Goal: Task Accomplishment & Management: Complete application form

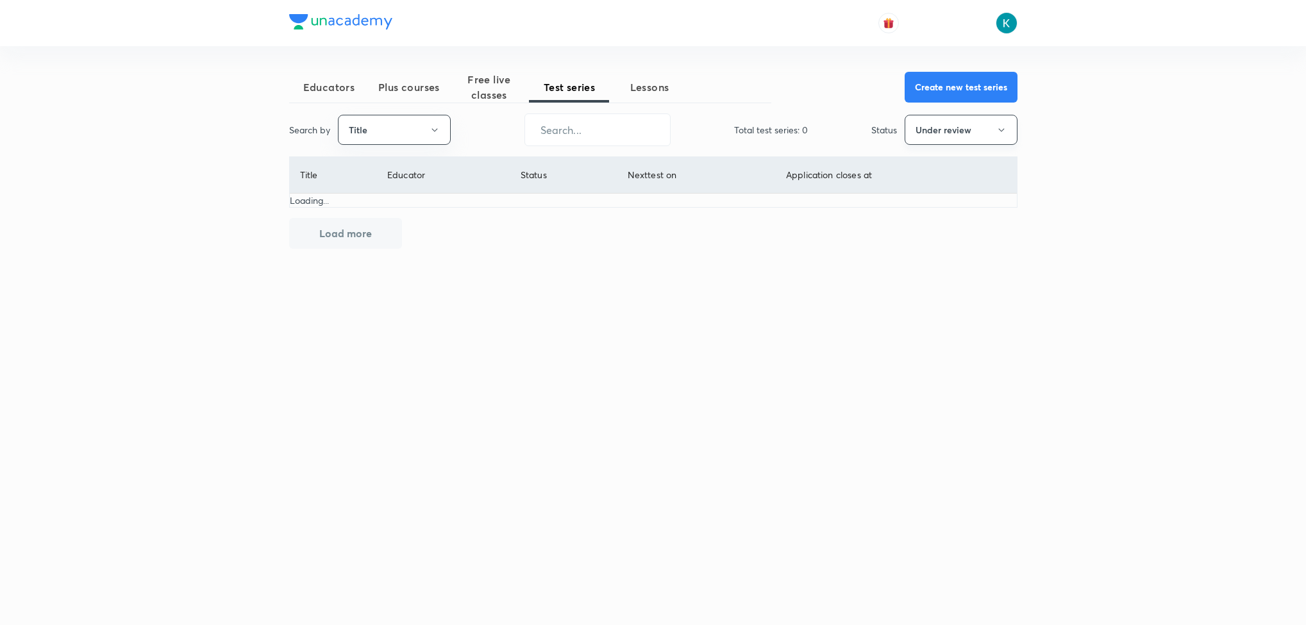
click at [963, 123] on button "Under review" at bounding box center [960, 130] width 113 height 30
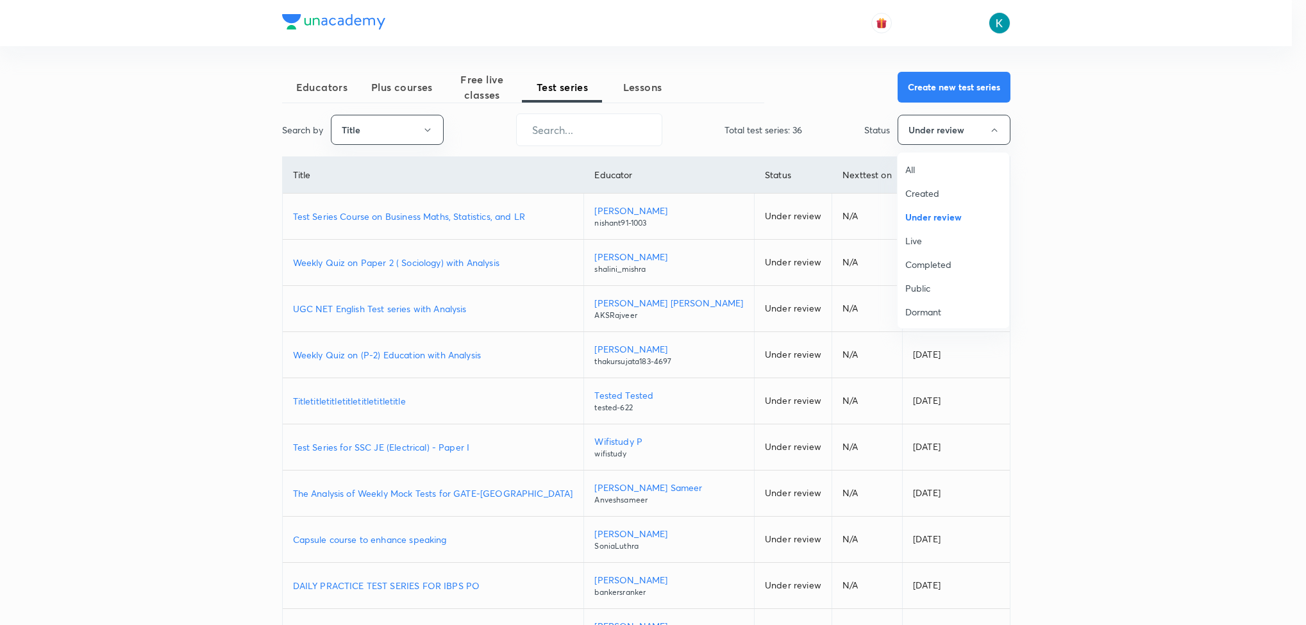
click at [933, 163] on span "All" at bounding box center [953, 169] width 96 height 13
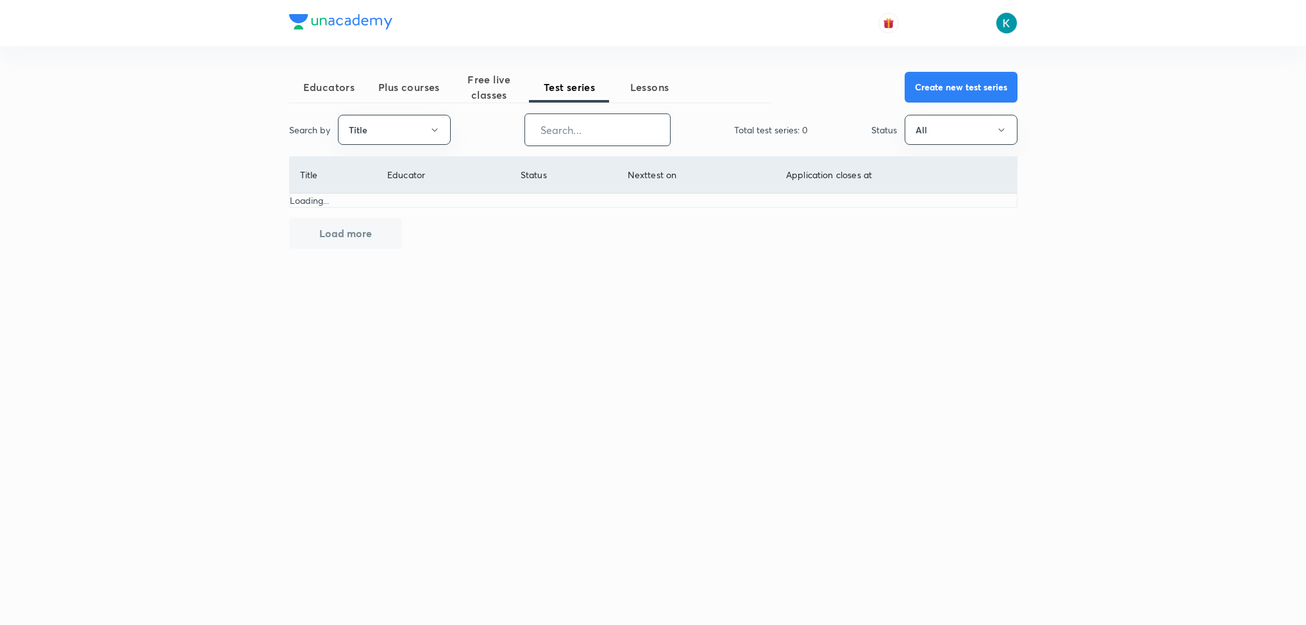
click at [609, 133] on input "text" at bounding box center [597, 129] width 145 height 33
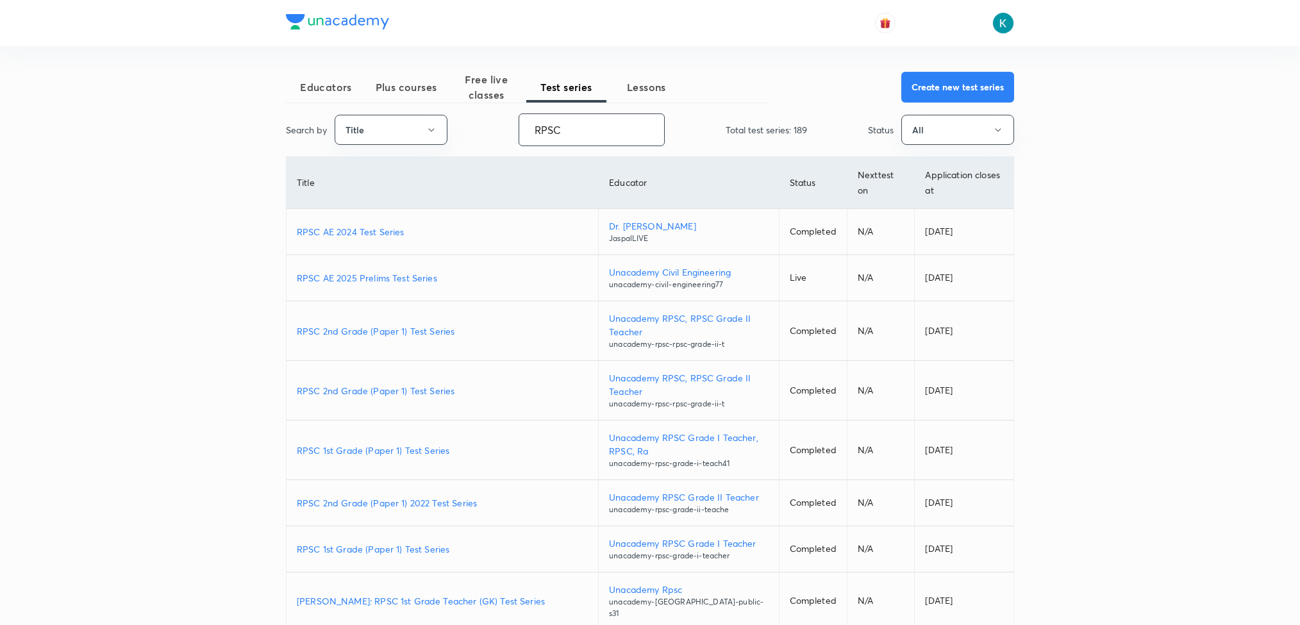
type input "RPSC"
click at [370, 276] on p "RPSC AE 2025 Prelims Test Series" at bounding box center [442, 277] width 291 height 13
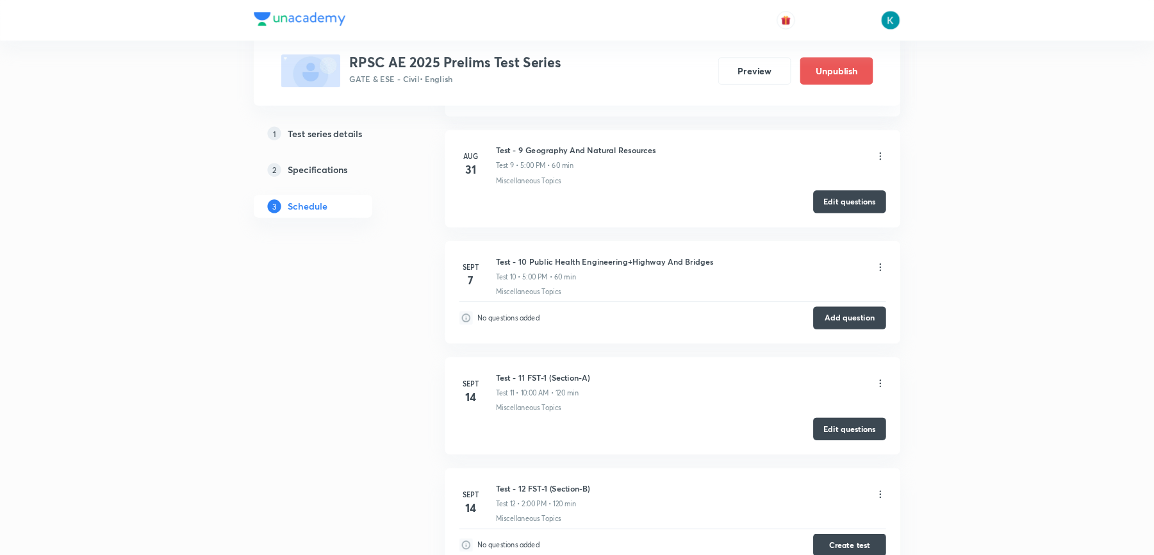
scroll to position [1538, 0]
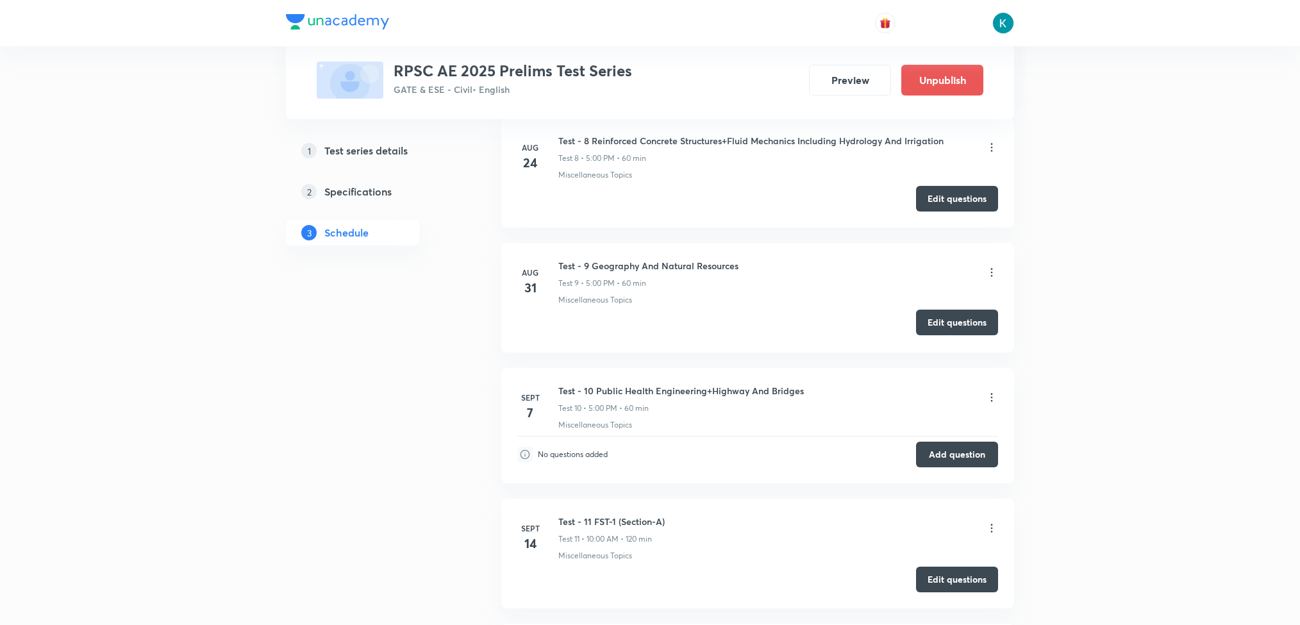
click at [964, 328] on button "Edit questions" at bounding box center [957, 323] width 82 height 26
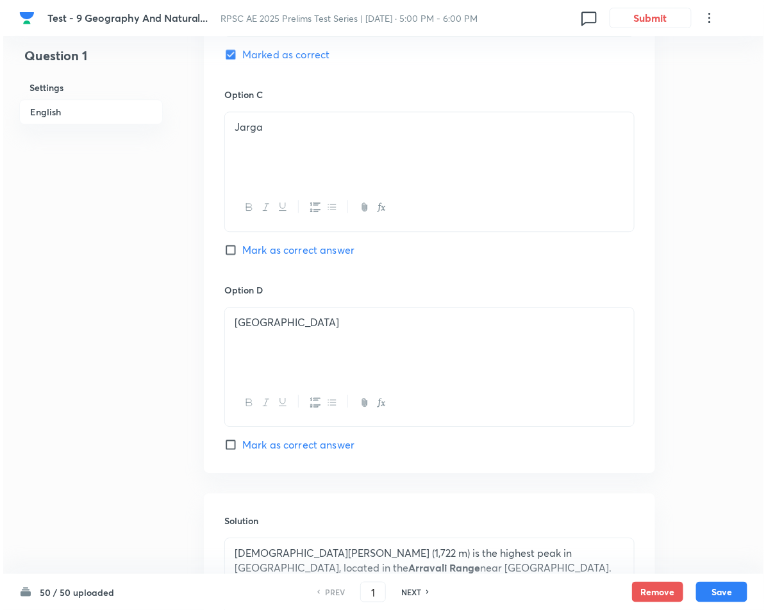
scroll to position [1145, 0]
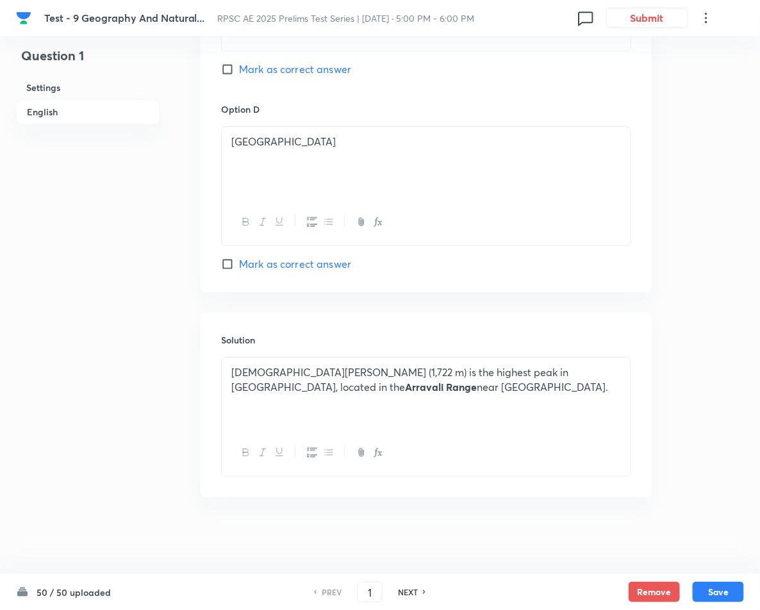
click at [492, 20] on icon at bounding box center [706, 17] width 15 height 15
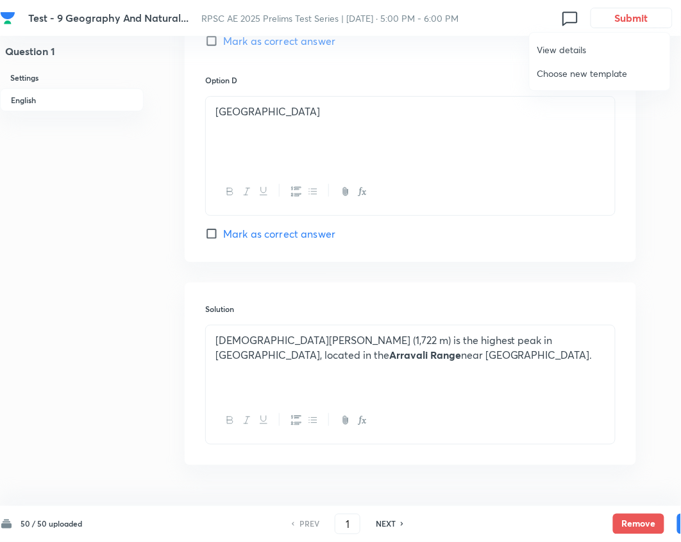
drag, startPoint x: 720, startPoint y: 0, endPoint x: 101, endPoint y: 175, distance: 642.7
click at [101, 175] on div at bounding box center [340, 271] width 681 height 542
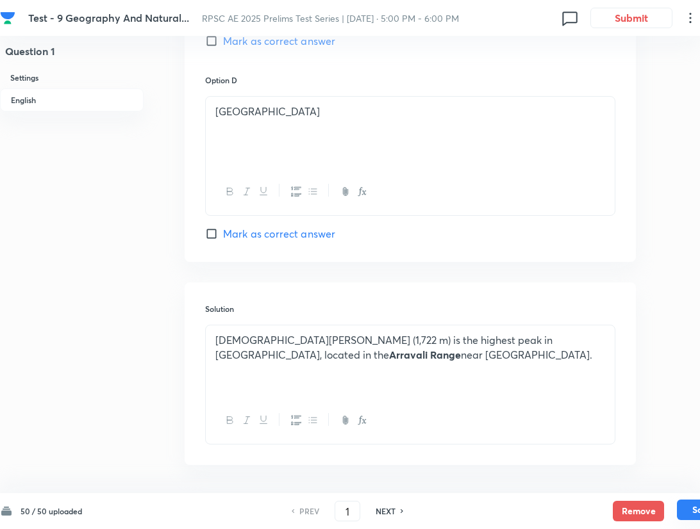
click at [492, 506] on button "Save" at bounding box center [702, 510] width 51 height 21
type input "2"
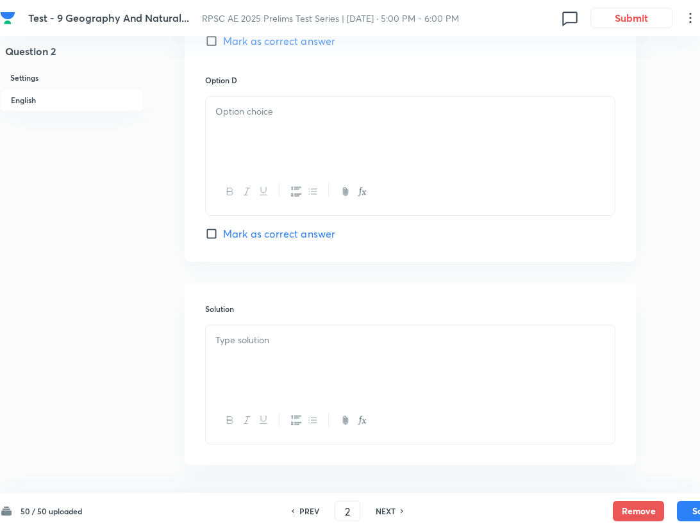
checkbox input "false"
checkbox input "true"
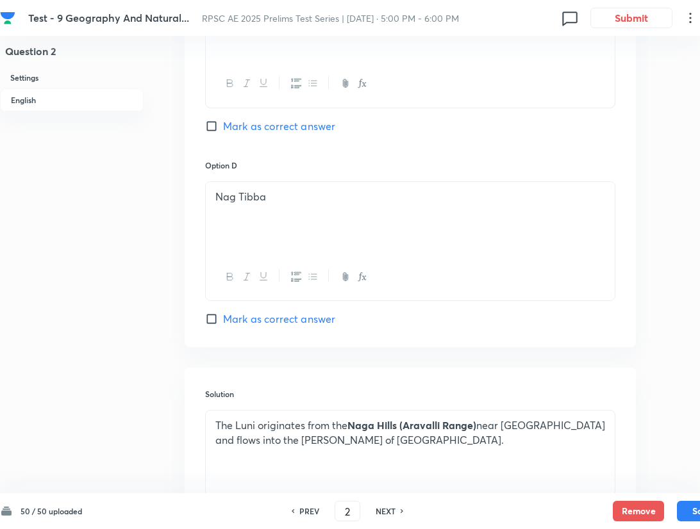
scroll to position [1197, 0]
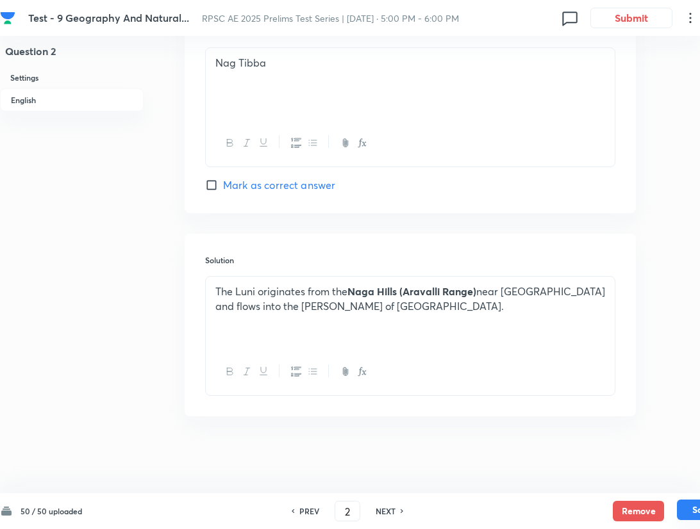
click at [492, 506] on button "Save" at bounding box center [702, 510] width 51 height 21
type input "3"
checkbox input "false"
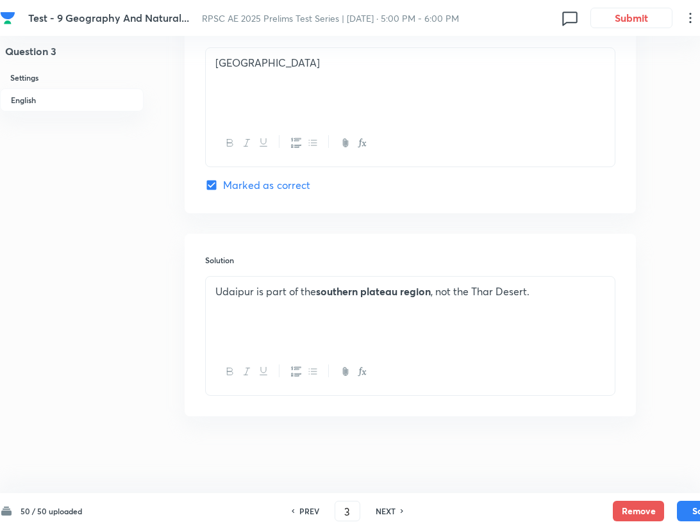
checkbox input "true"
click at [492, 508] on button "Save" at bounding box center [702, 510] width 51 height 21
type input "4"
checkbox input "false"
checkbox input "true"
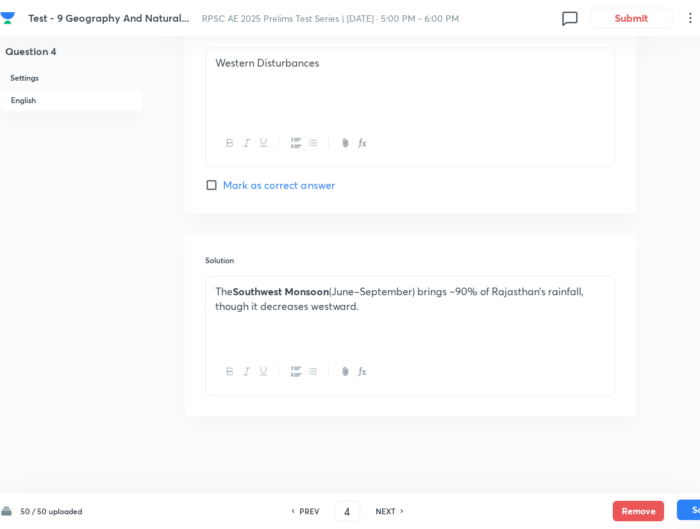
click at [492, 511] on button "Save" at bounding box center [702, 510] width 51 height 21
type input "5"
checkbox input "false"
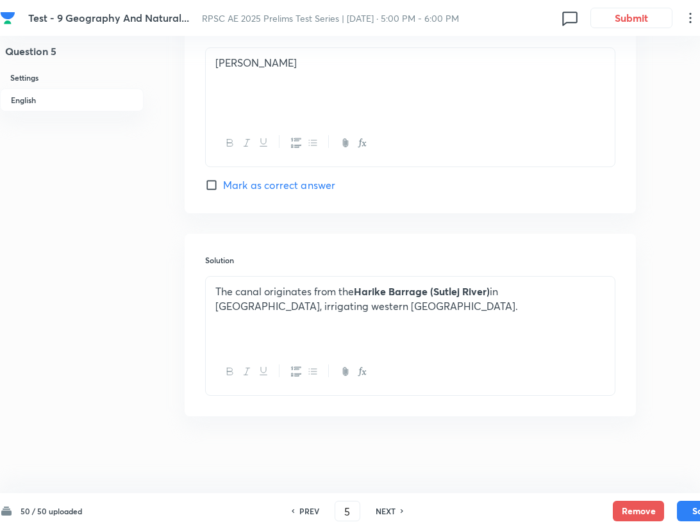
checkbox input "true"
click at [492, 508] on button "Save" at bounding box center [702, 510] width 51 height 21
type input "6"
checkbox input "false"
checkbox input "true"
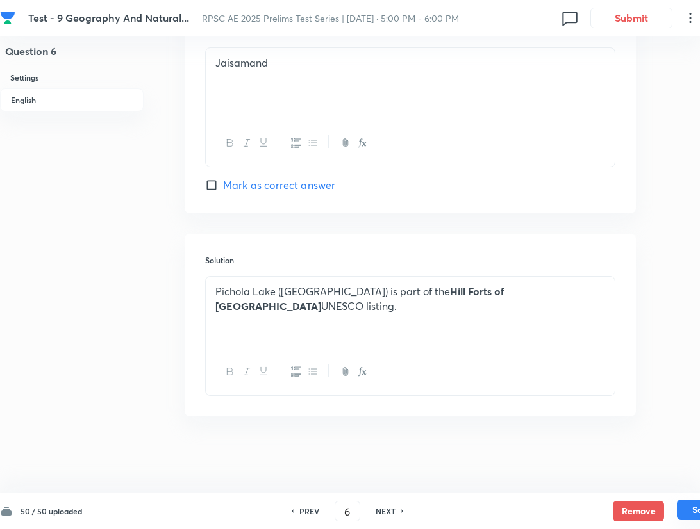
click at [492, 511] on button "Save" at bounding box center [702, 510] width 51 height 21
type input "7"
checkbox input "true"
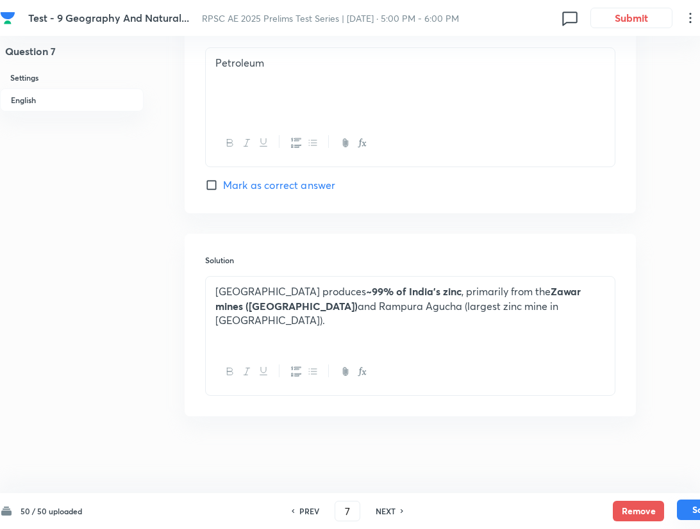
click at [492, 509] on button "Save" at bounding box center [702, 510] width 51 height 21
type input "8"
checkbox input "false"
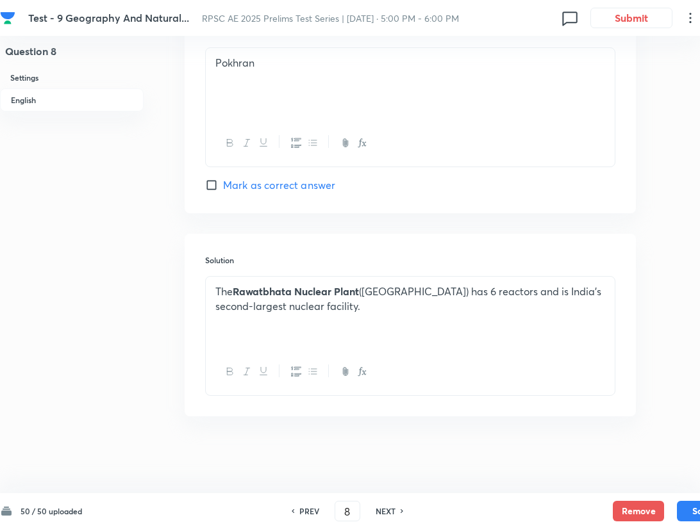
checkbox input "true"
click at [492, 509] on button "Save" at bounding box center [702, 510] width 51 height 21
type input "9"
checkbox input "false"
checkbox input "true"
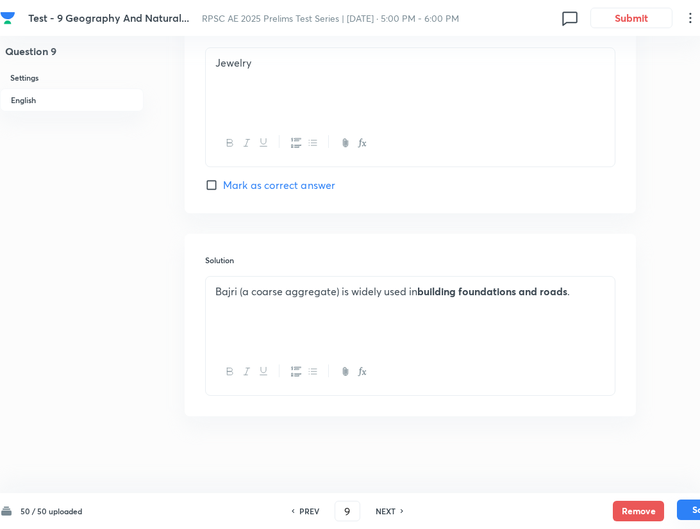
click at [492, 506] on button "Save" at bounding box center [702, 510] width 51 height 21
type input "10"
checkbox input "true"
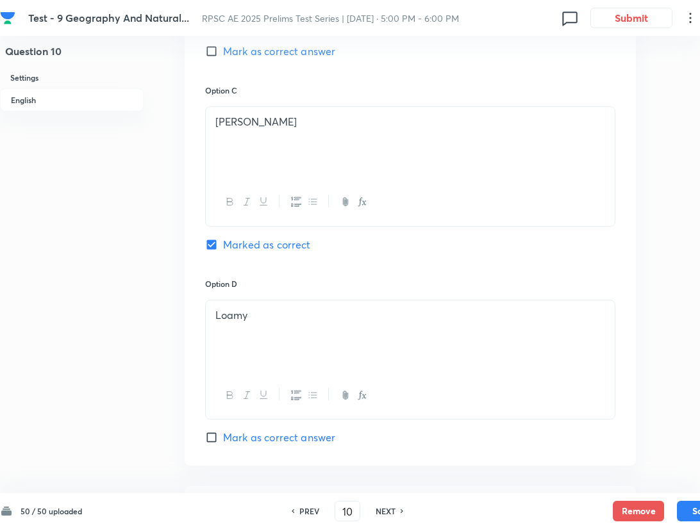
scroll to position [1111, 0]
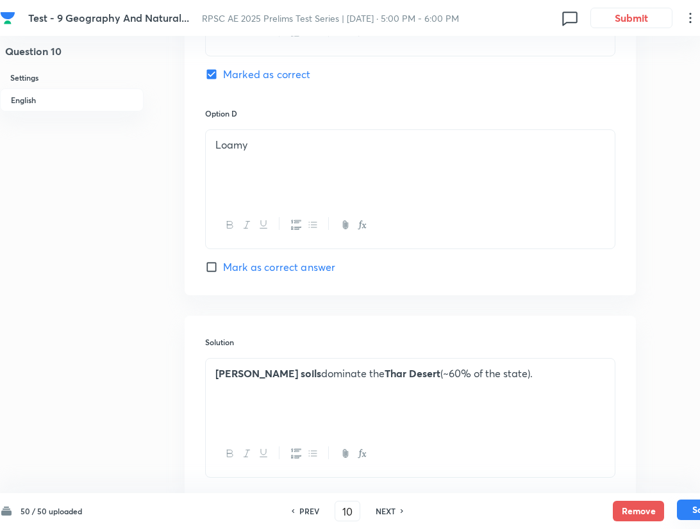
click at [492, 509] on button "Save" at bounding box center [702, 510] width 51 height 21
type input "11"
checkbox input "false"
checkbox input "true"
click at [309, 508] on h6 "PREV" at bounding box center [309, 512] width 20 height 12
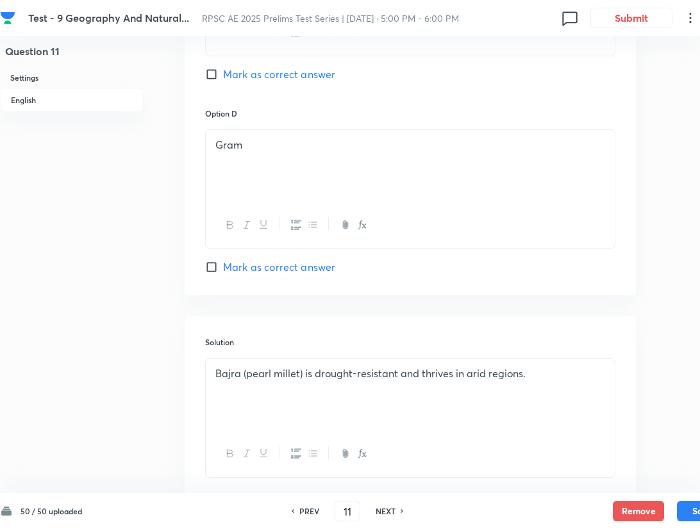
type input "10"
checkbox input "false"
checkbox input "true"
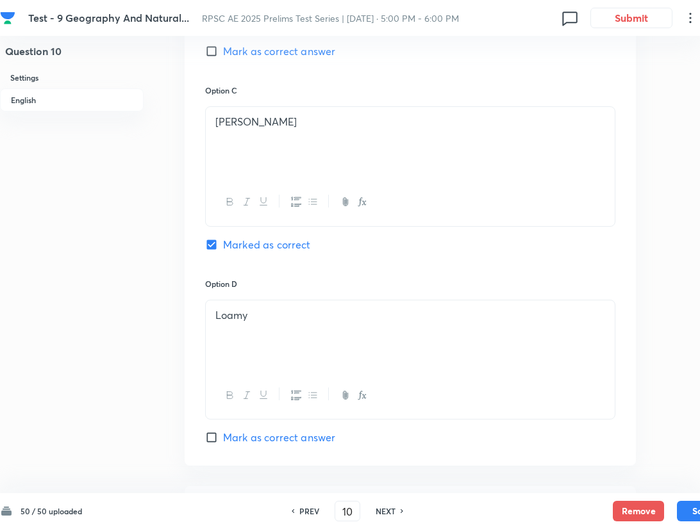
scroll to position [1197, 0]
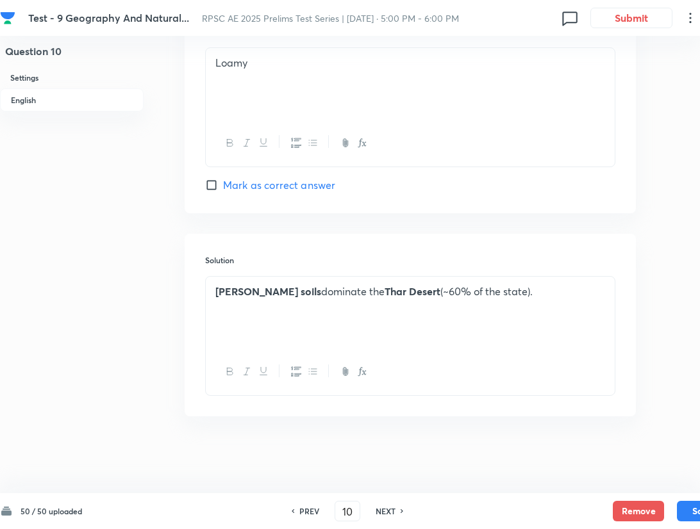
drag, startPoint x: 386, startPoint y: 511, endPoint x: 436, endPoint y: 467, distance: 66.8
click at [387, 511] on h6 "NEXT" at bounding box center [386, 512] width 20 height 12
type input "11"
checkbox input "false"
checkbox input "true"
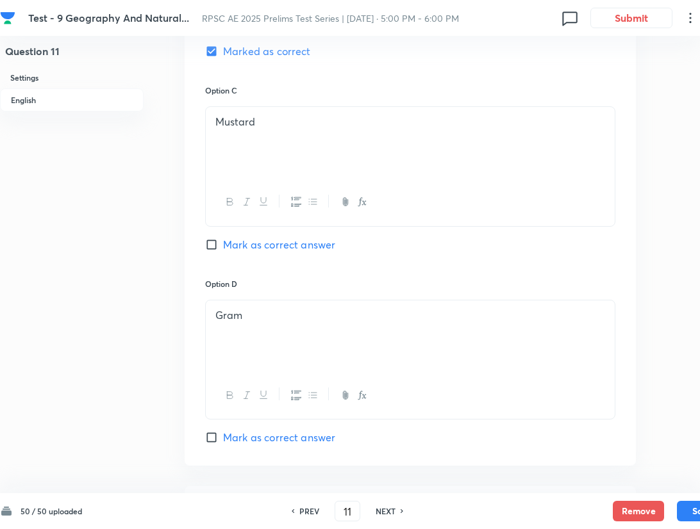
scroll to position [1111, 0]
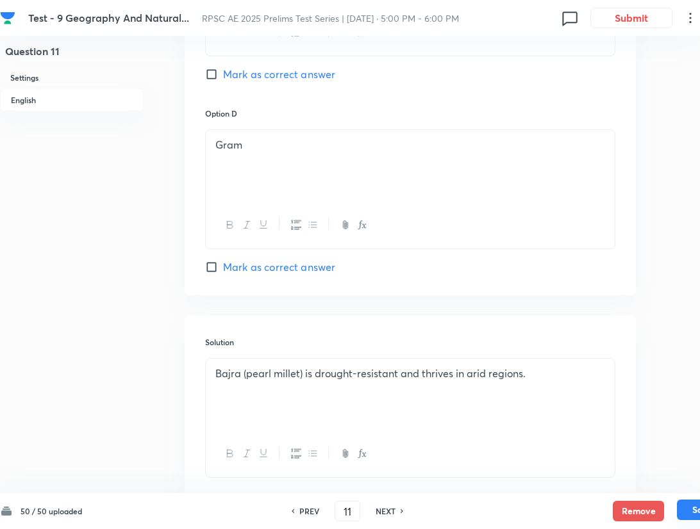
click at [492, 511] on button "Save" at bounding box center [702, 510] width 51 height 21
type input "12"
checkbox input "true"
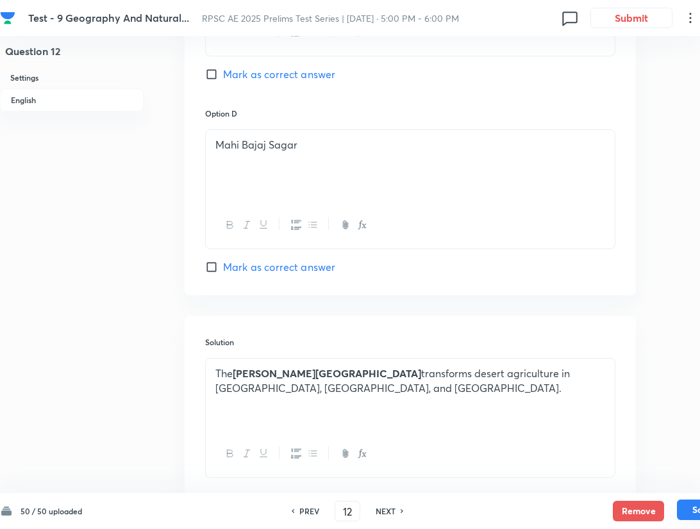
click at [492, 505] on button "Save" at bounding box center [702, 510] width 51 height 21
type input "13"
checkbox input "false"
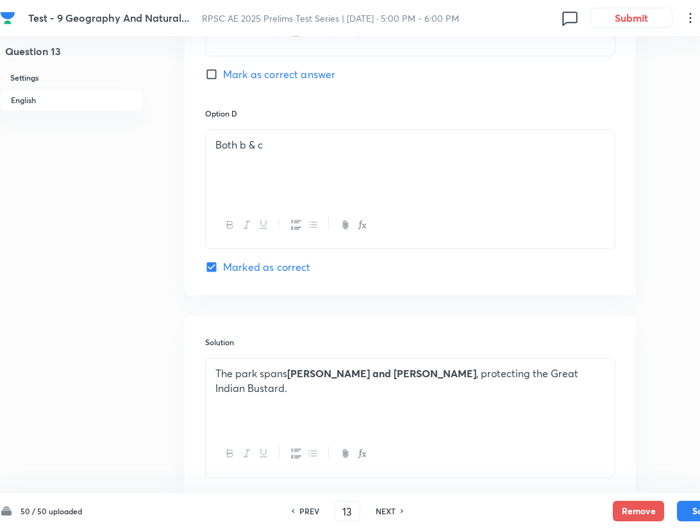
checkbox input "true"
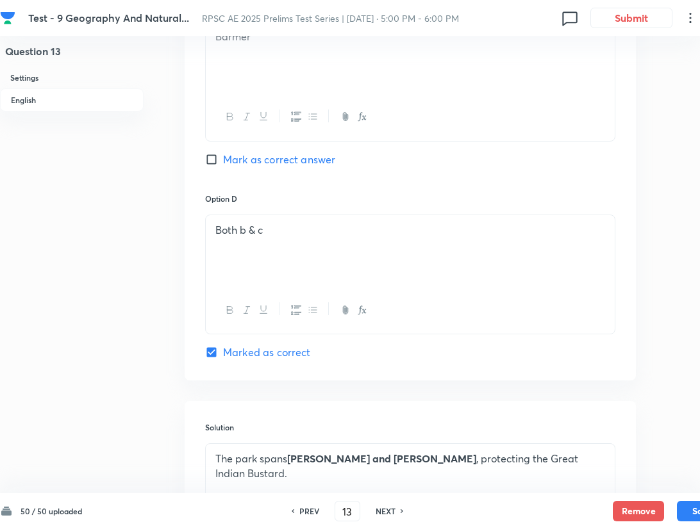
scroll to position [1197, 0]
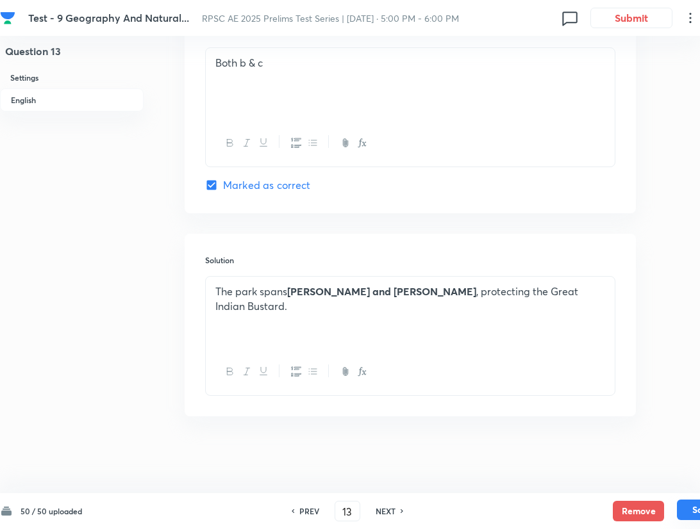
click at [492, 506] on button "Save" at bounding box center [702, 510] width 51 height 21
type input "14"
checkbox input "false"
checkbox input "true"
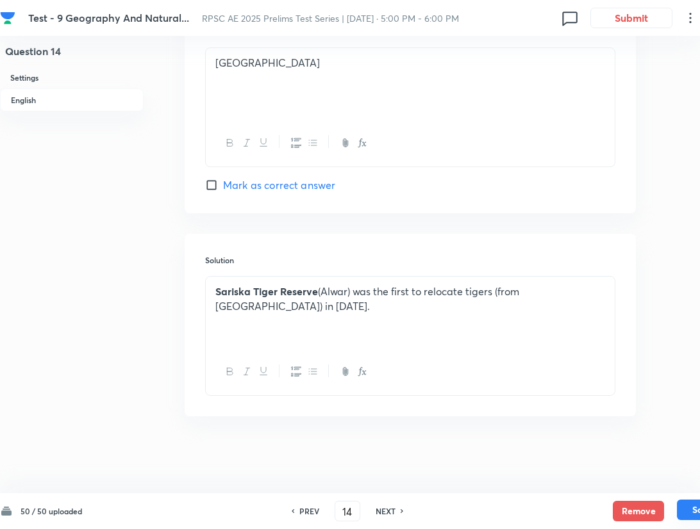
click at [492, 514] on button "Save" at bounding box center [702, 510] width 51 height 21
type input "15"
checkbox input "false"
checkbox input "true"
click at [492, 506] on button "Save" at bounding box center [702, 510] width 51 height 21
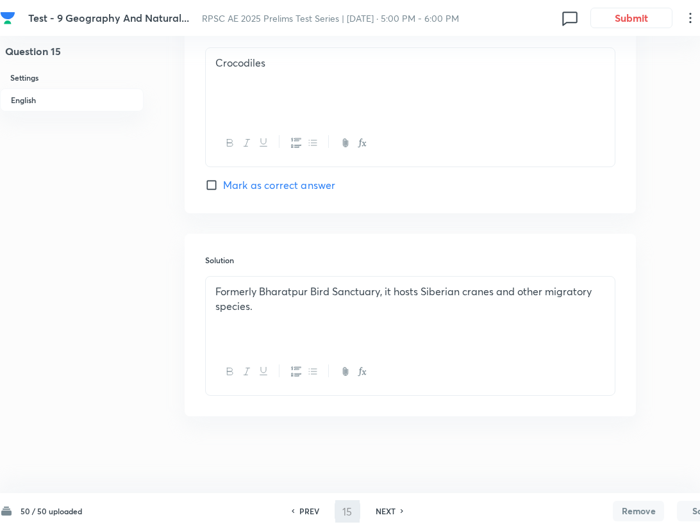
type input "16"
checkbox input "true"
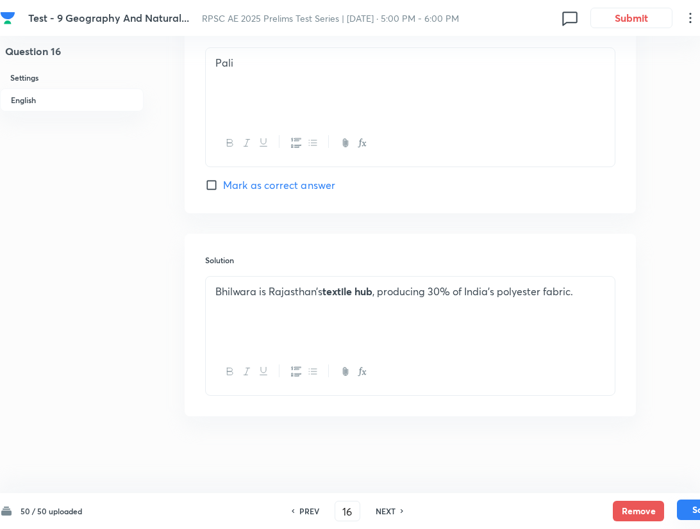
click at [492, 511] on button "Save" at bounding box center [702, 510] width 51 height 21
type input "17"
checkbox input "true"
click at [492, 508] on button "Save" at bounding box center [702, 510] width 51 height 21
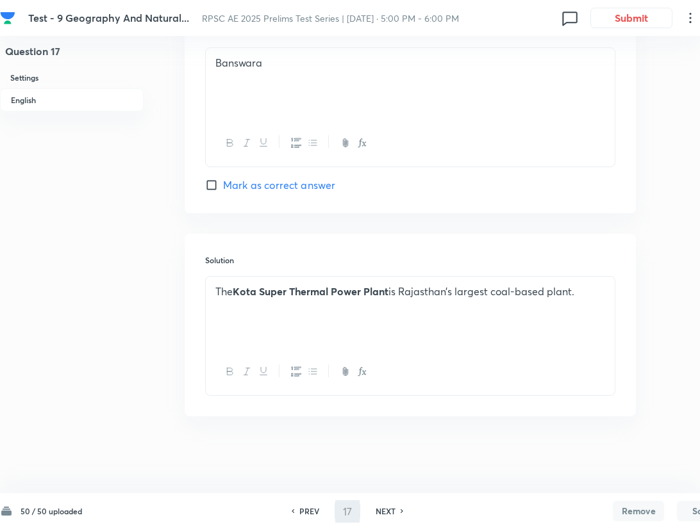
type input "18"
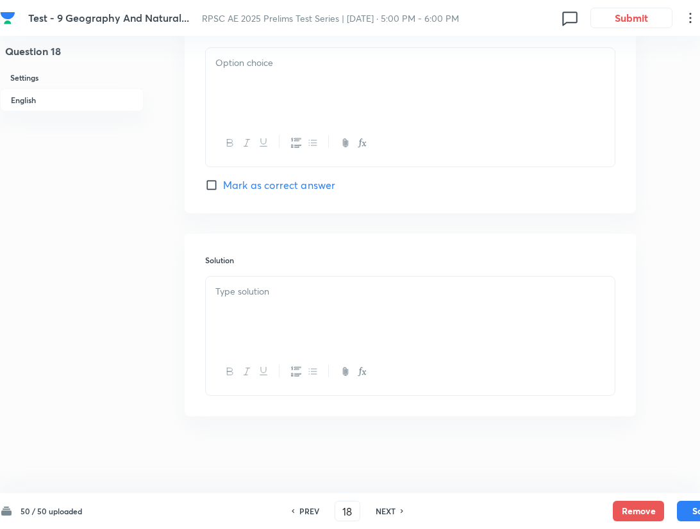
checkbox input "false"
checkbox input "true"
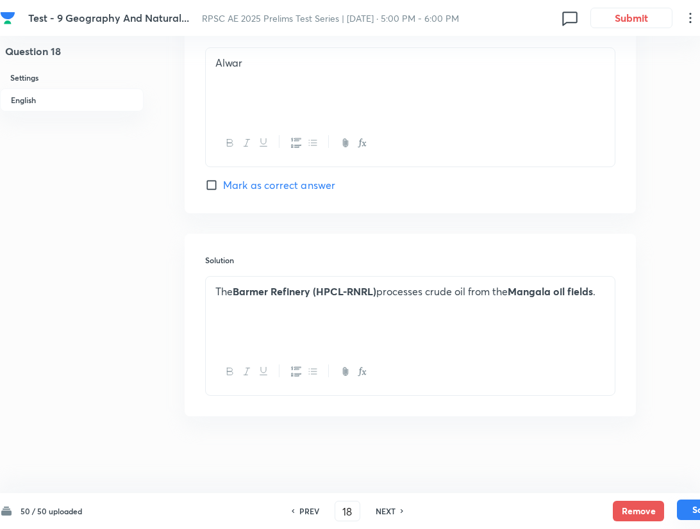
click at [492, 501] on button "Save" at bounding box center [702, 510] width 51 height 21
type input "19"
checkbox input "true"
click at [492, 506] on button "Save" at bounding box center [702, 510] width 51 height 21
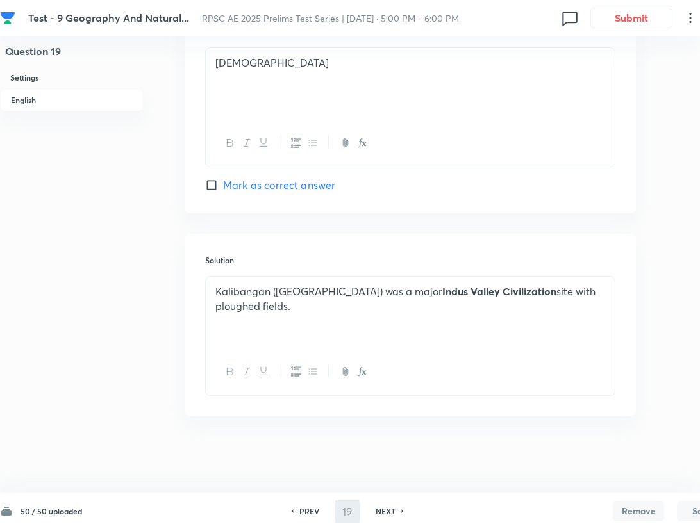
type input "20"
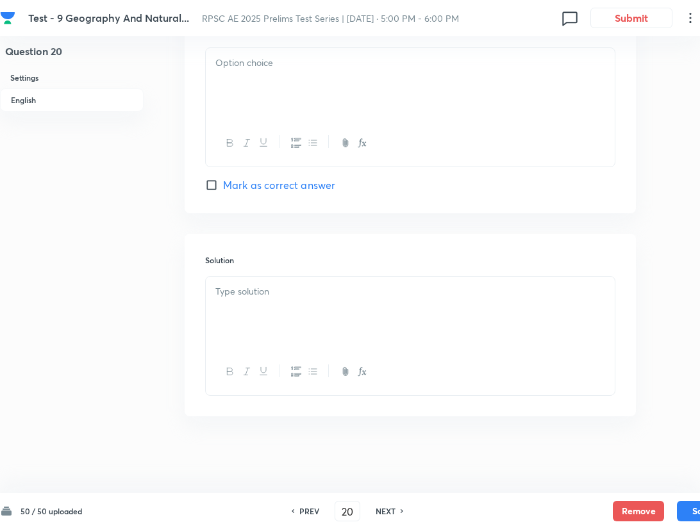
checkbox input "false"
checkbox input "true"
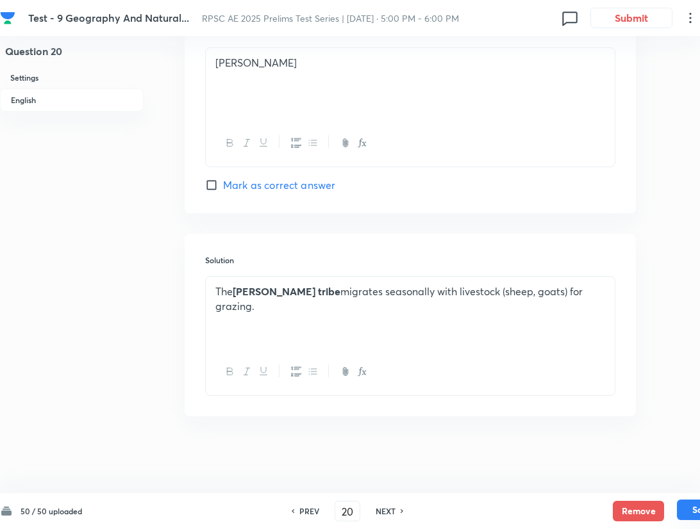
click at [492, 511] on button "Save" at bounding box center [702, 510] width 51 height 21
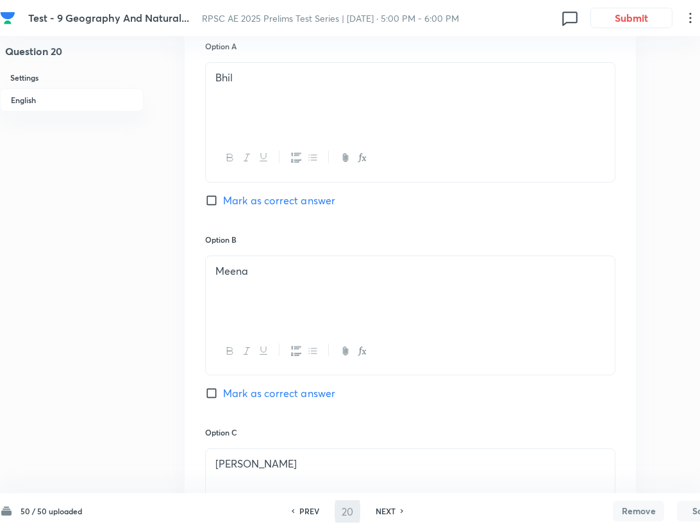
type input "21"
checkbox input "false"
checkbox input "true"
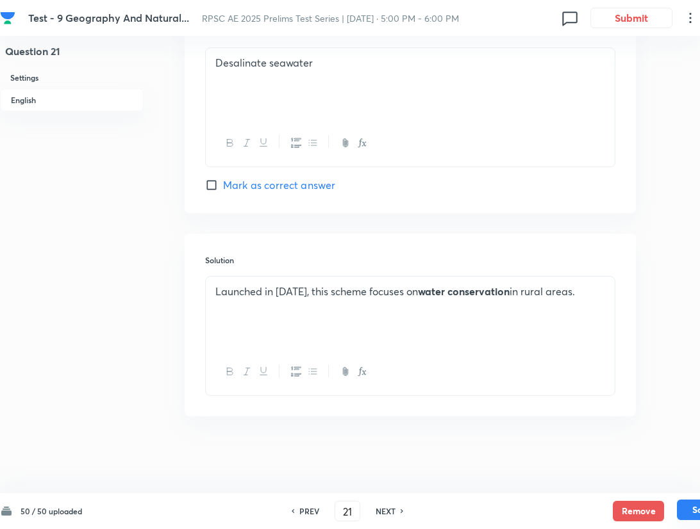
click at [492, 510] on button "Save" at bounding box center [702, 510] width 51 height 21
type input "22"
checkbox input "true"
click at [492, 510] on button "Save" at bounding box center [702, 510] width 51 height 21
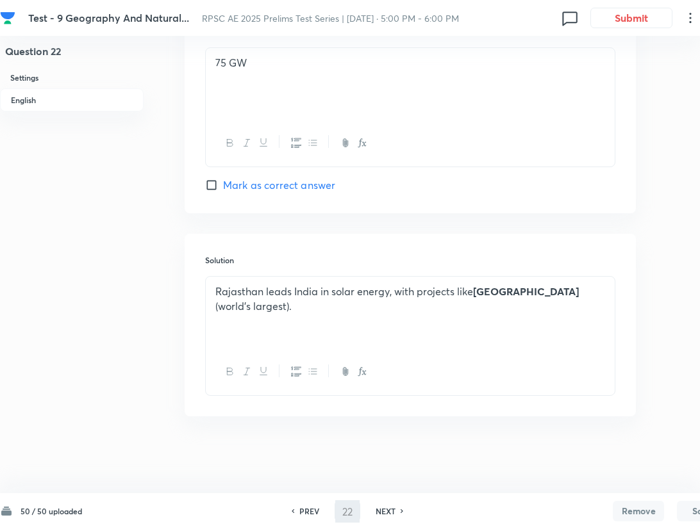
type input "23"
checkbox input "true"
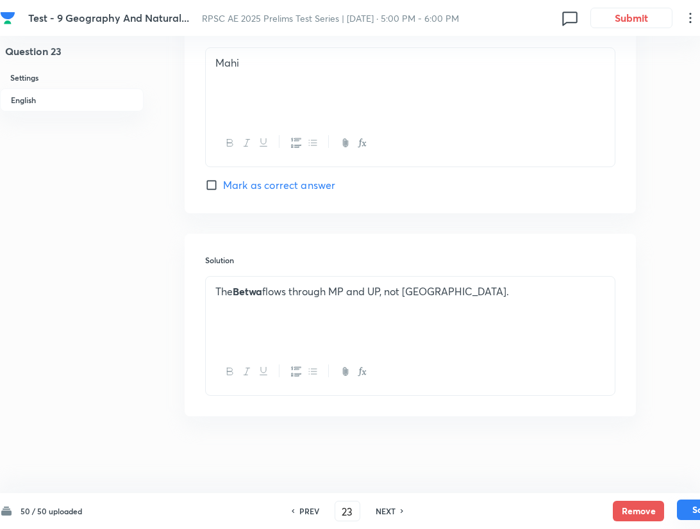
click at [492, 513] on button "Save" at bounding box center [702, 510] width 51 height 21
type input "24"
checkbox input "true"
click at [492, 509] on button "Save" at bounding box center [702, 510] width 51 height 21
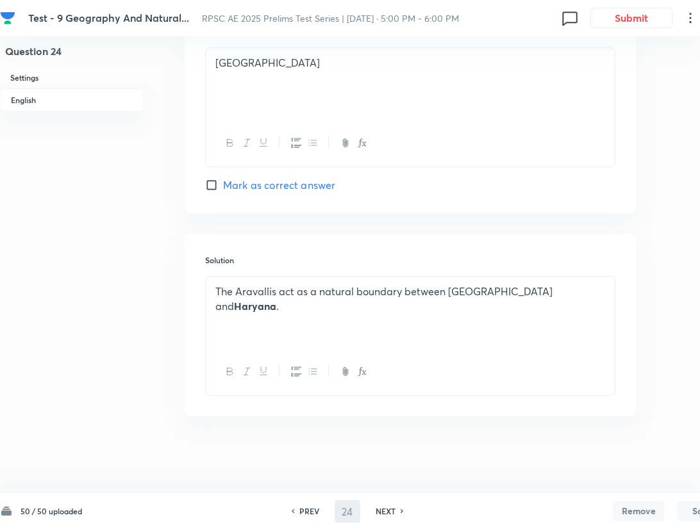
type input "25"
checkbox input "false"
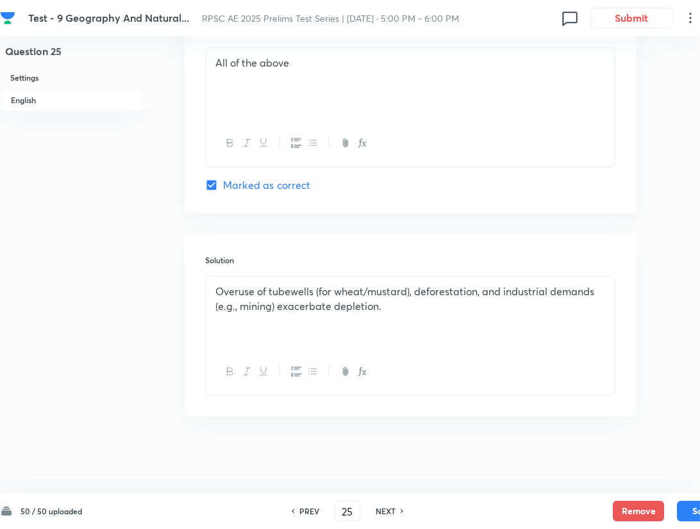
checkbox input "true"
click at [492, 508] on button "Save" at bounding box center [702, 510] width 51 height 21
type input "26"
checkbox input "false"
checkbox input "true"
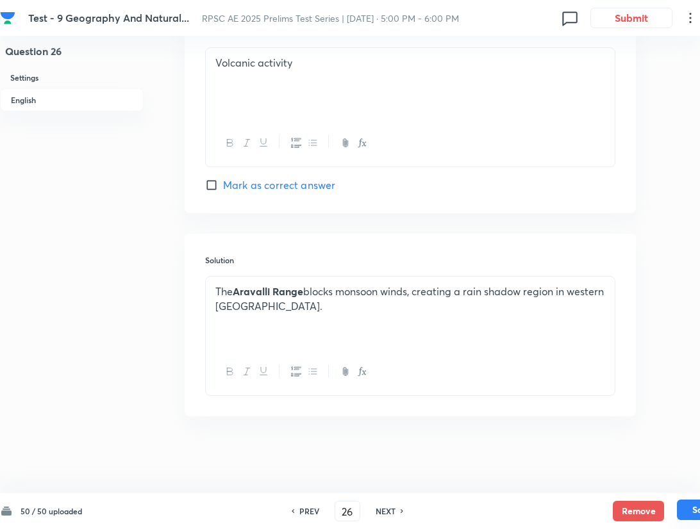
click at [492, 508] on button "Save" at bounding box center [702, 510] width 51 height 21
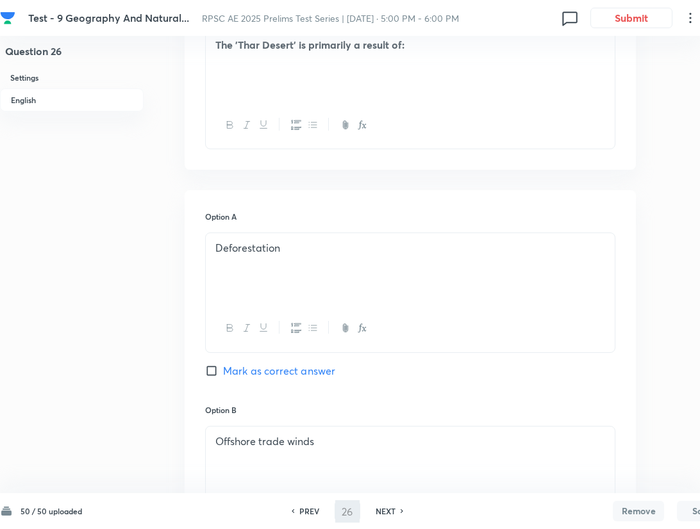
type input "27"
checkbox input "false"
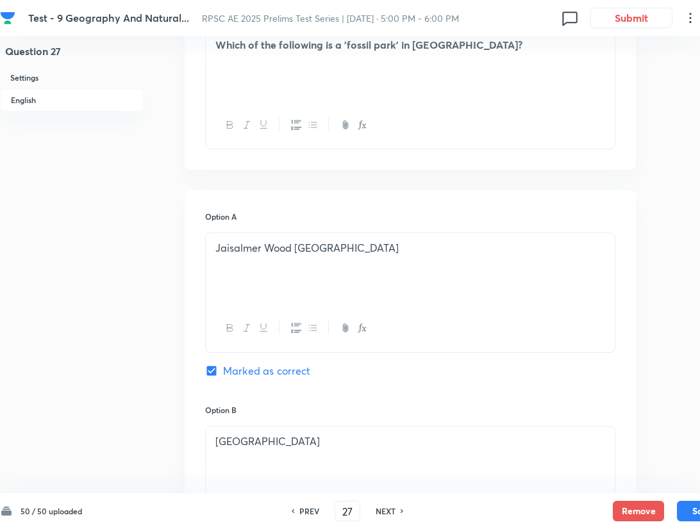
checkbox input "true"
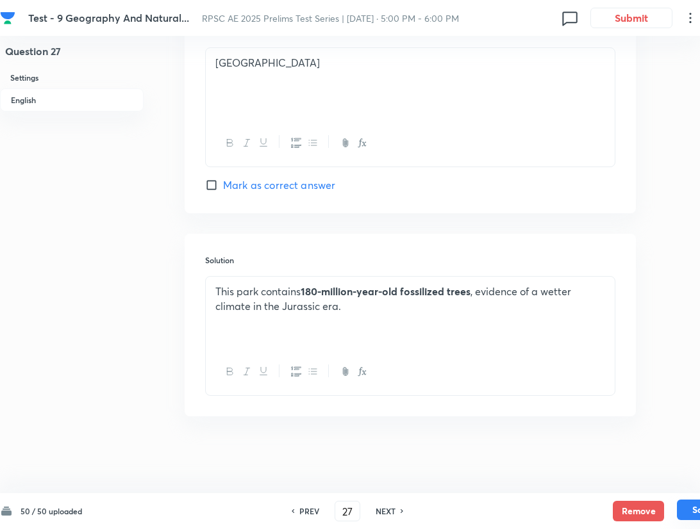
click at [492, 508] on button "Save" at bounding box center [702, 510] width 51 height 21
type input "28"
checkbox input "false"
checkbox input "true"
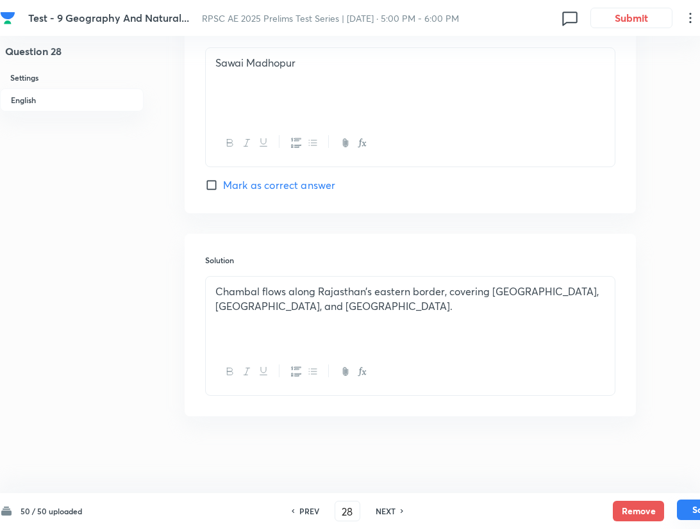
click at [492, 510] on button "Save" at bounding box center [702, 510] width 51 height 21
type input "29"
checkbox input "false"
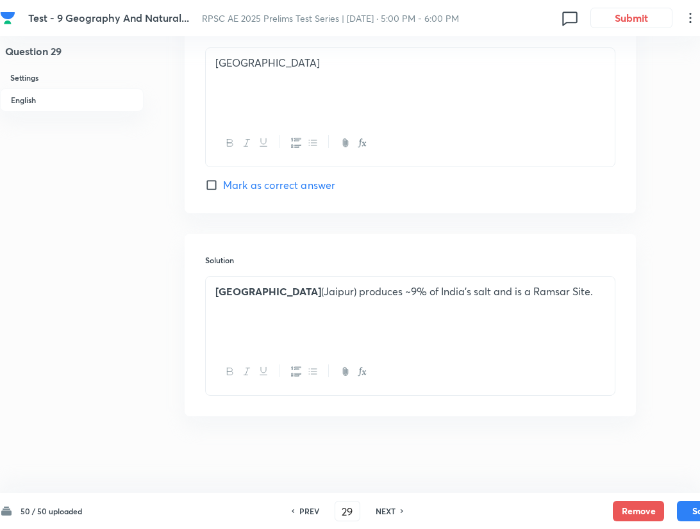
checkbox input "true"
click at [492, 513] on button "Save" at bounding box center [702, 510] width 51 height 21
type input "30"
checkbox input "true"
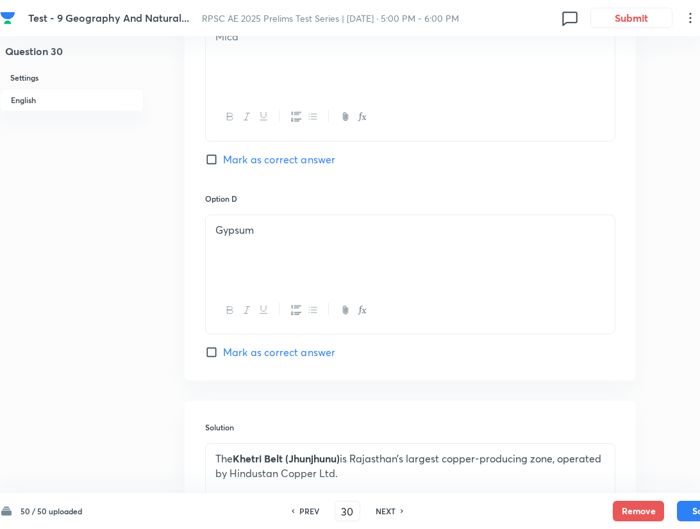
scroll to position [1111, 0]
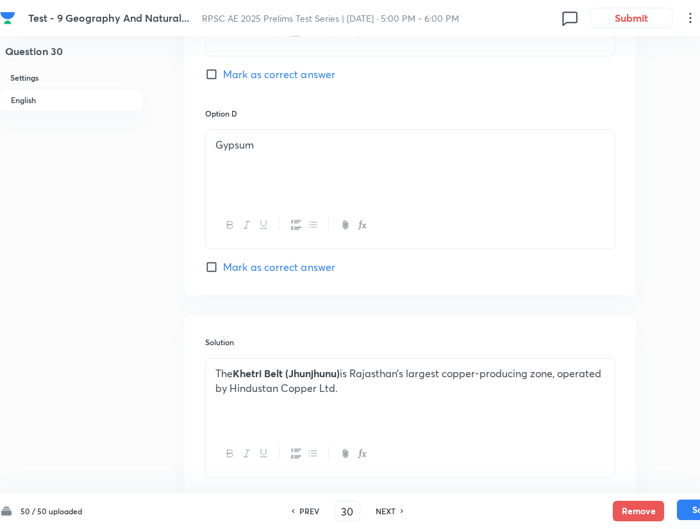
click at [492, 517] on button "Save" at bounding box center [702, 510] width 51 height 21
type input "31"
checkbox input "false"
checkbox input "true"
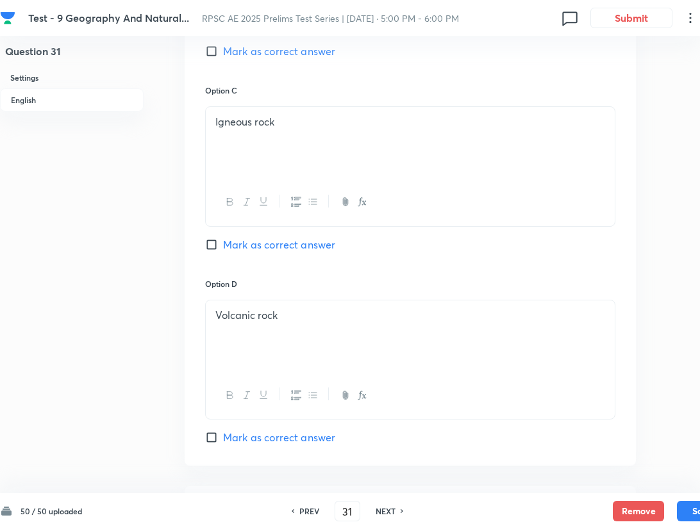
scroll to position [1197, 0]
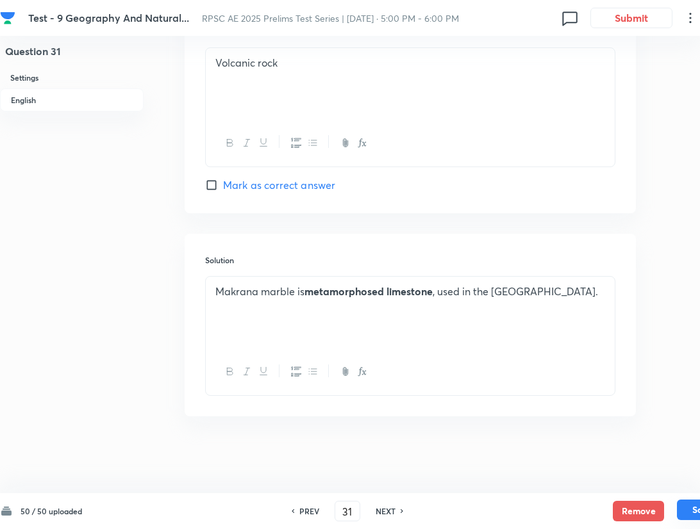
click at [492, 506] on button "Save" at bounding box center [702, 510] width 51 height 21
type input "32"
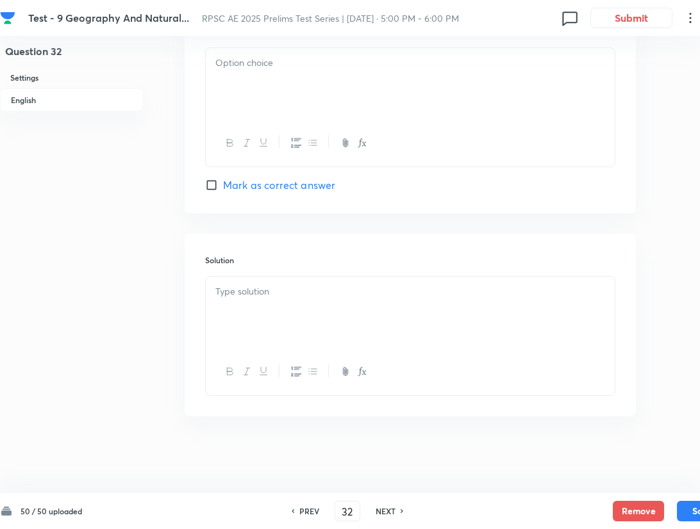
checkbox input "false"
checkbox input "true"
click at [492, 505] on button "Save" at bounding box center [702, 510] width 51 height 21
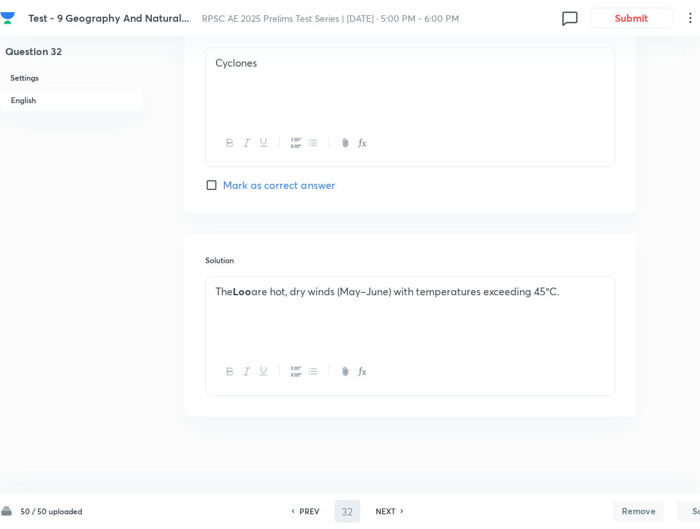
type input "33"
checkbox input "false"
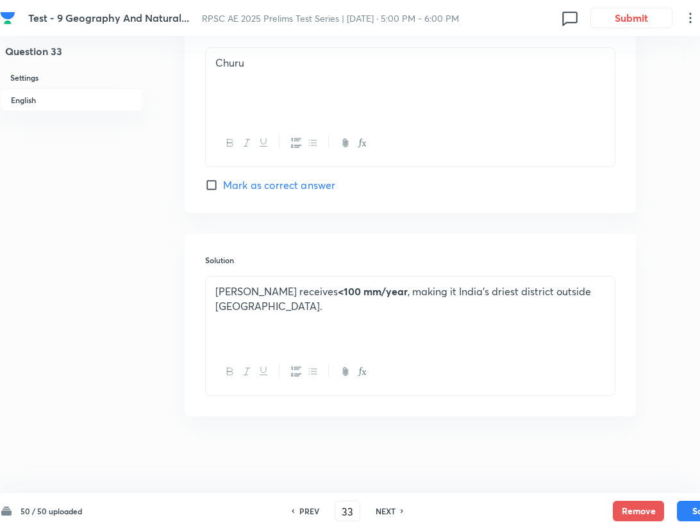
checkbox input "true"
click at [492, 509] on button "Save" at bounding box center [702, 510] width 51 height 21
type input "34"
checkbox input "false"
checkbox input "true"
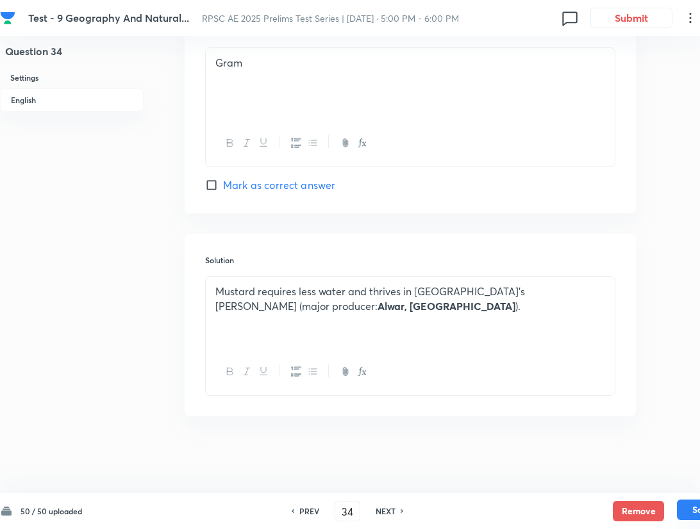
click at [492, 513] on button "Save" at bounding box center [702, 510] width 51 height 21
type input "35"
checkbox input "true"
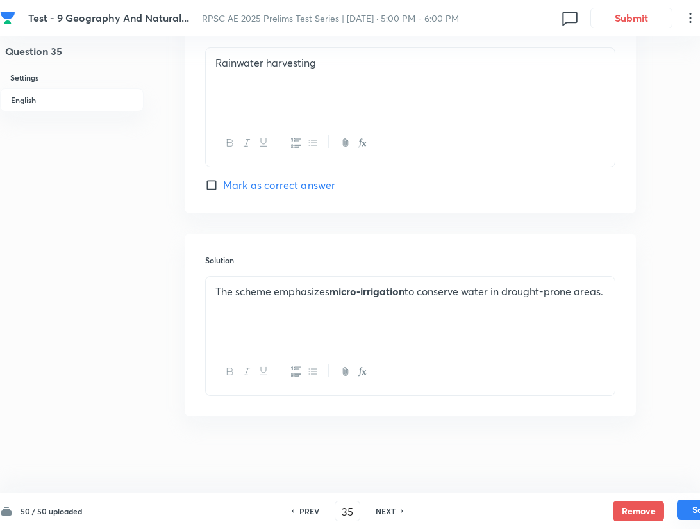
click at [492, 508] on button "Save" at bounding box center [702, 510] width 51 height 21
type input "36"
checkbox input "false"
checkbox input "true"
click at [492, 513] on button "Save" at bounding box center [702, 510] width 51 height 21
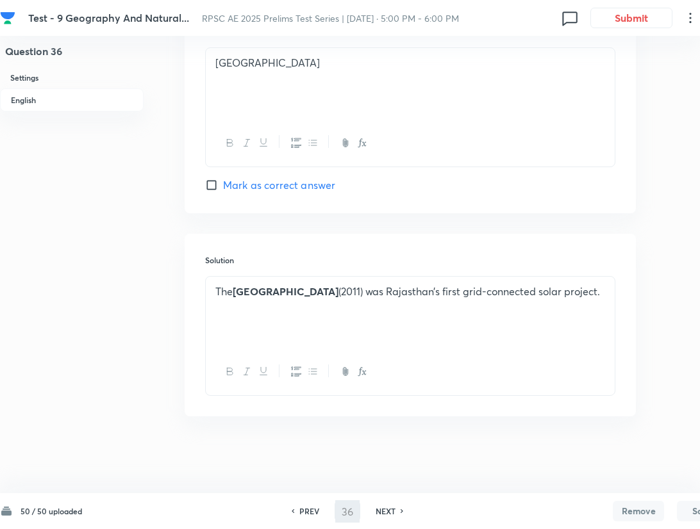
type input "37"
checkbox input "false"
checkbox input "true"
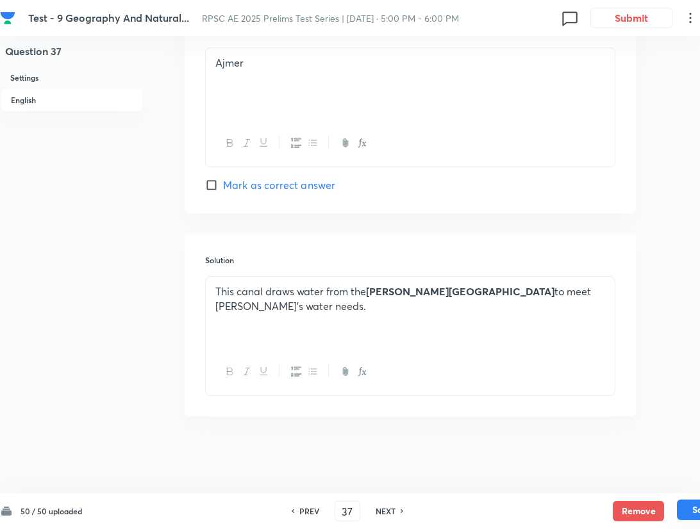
click at [492, 510] on button "Save" at bounding box center [702, 510] width 51 height 21
type input "38"
checkbox input "false"
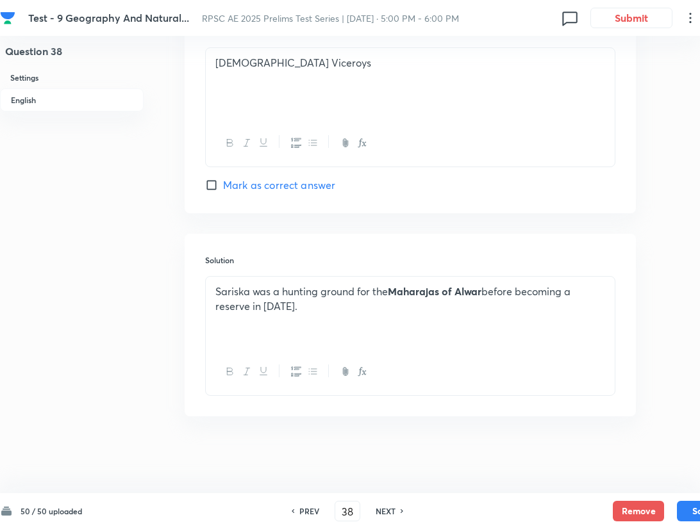
checkbox input "true"
click at [492, 510] on button "Save" at bounding box center [702, 510] width 51 height 21
type input "39"
checkbox input "false"
checkbox input "true"
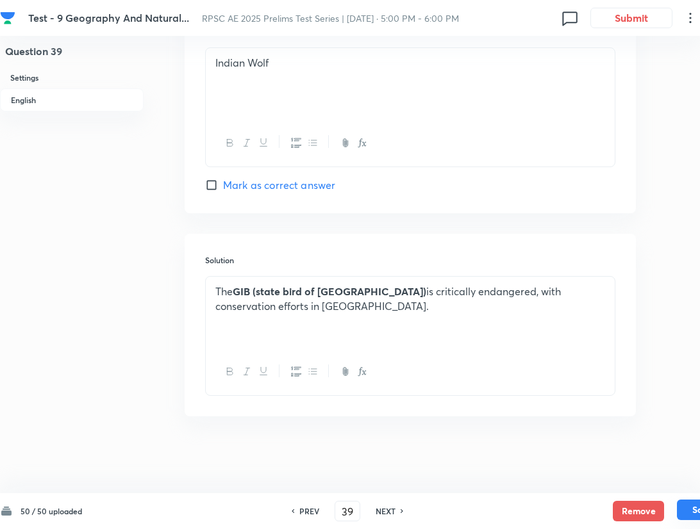
click at [492, 510] on button "Save" at bounding box center [702, 510] width 51 height 21
type input "40"
checkbox input "false"
checkbox input "true"
click at [492, 517] on button "Save" at bounding box center [702, 510] width 51 height 21
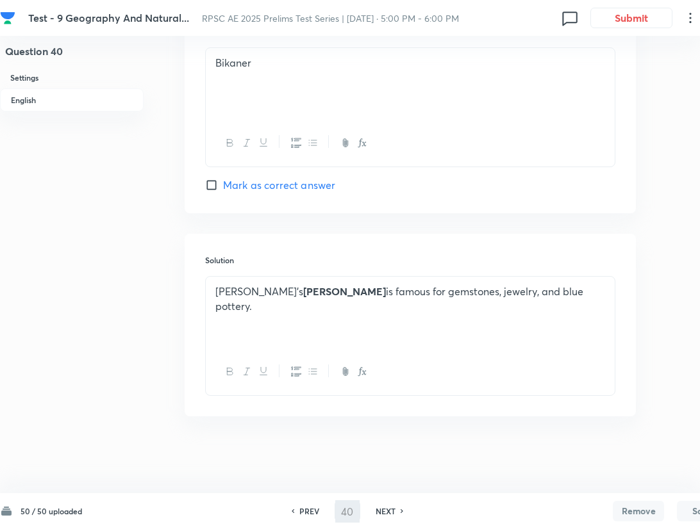
type input "41"
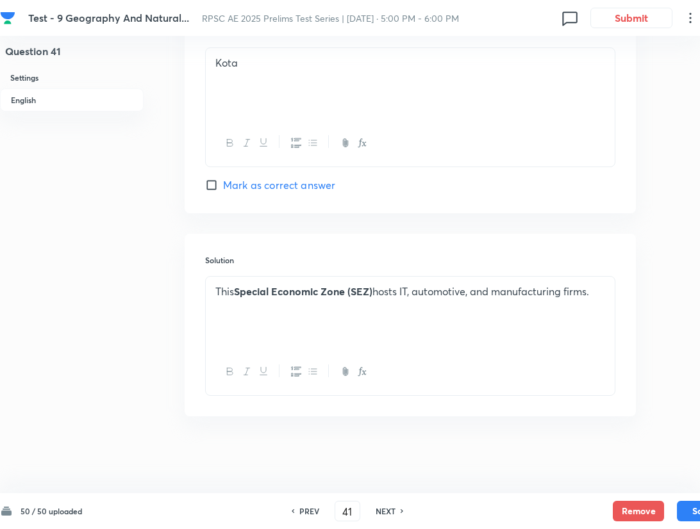
checkbox input "true"
click at [492, 508] on button "Save" at bounding box center [702, 510] width 51 height 21
type input "42"
checkbox input "true"
click at [492, 504] on button "Save" at bounding box center [702, 510] width 51 height 21
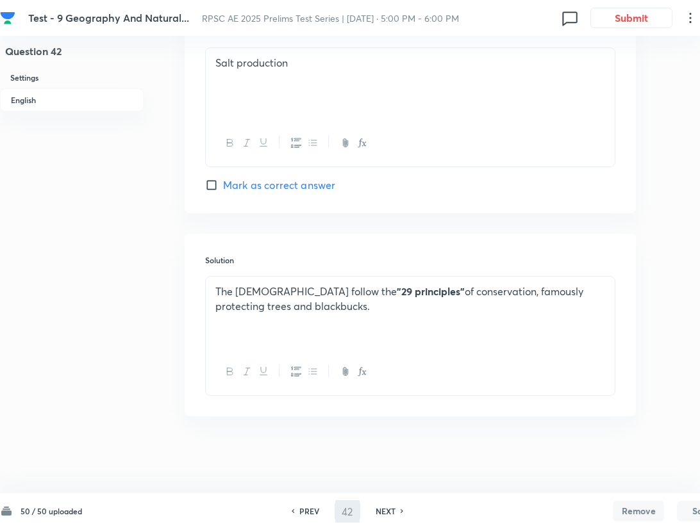
type input "43"
checkbox input "true"
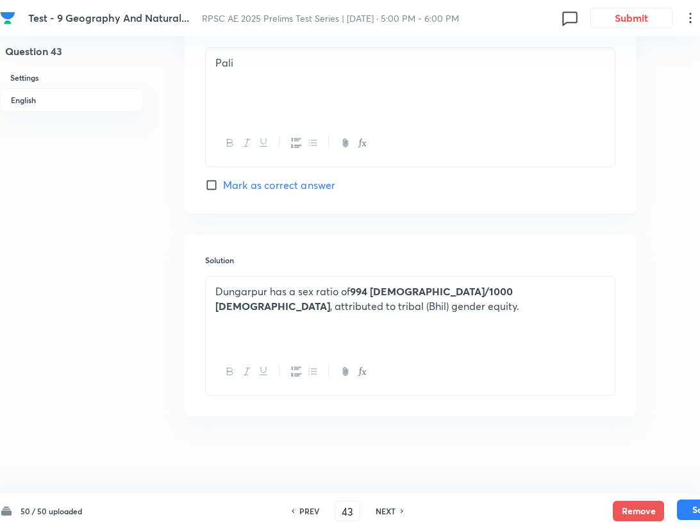
click at [492, 513] on button "Save" at bounding box center [702, 510] width 51 height 21
type input "44"
checkbox input "false"
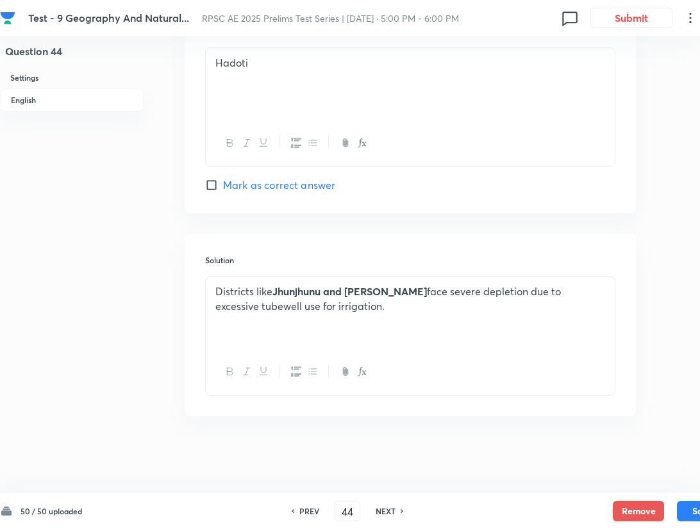
checkbox input "true"
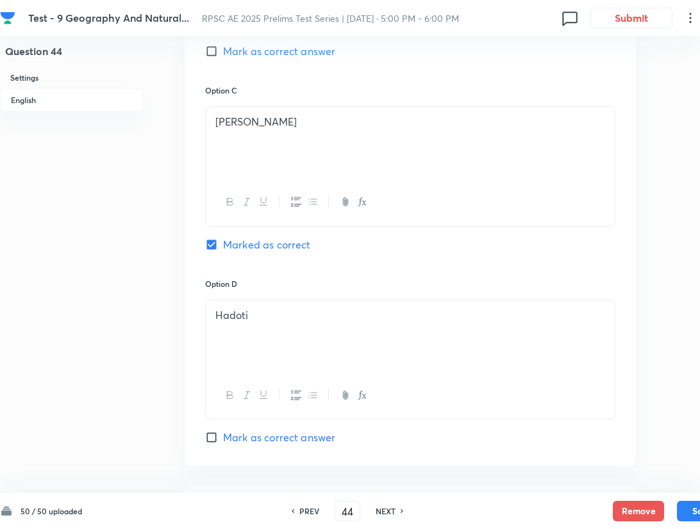
scroll to position [1111, 0]
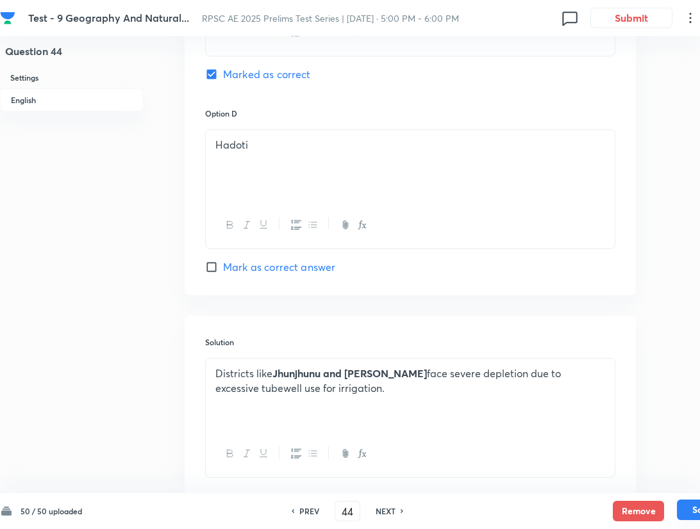
click at [492, 504] on button "Save" at bounding box center [702, 510] width 51 height 21
type input "45"
checkbox input "false"
checkbox input "true"
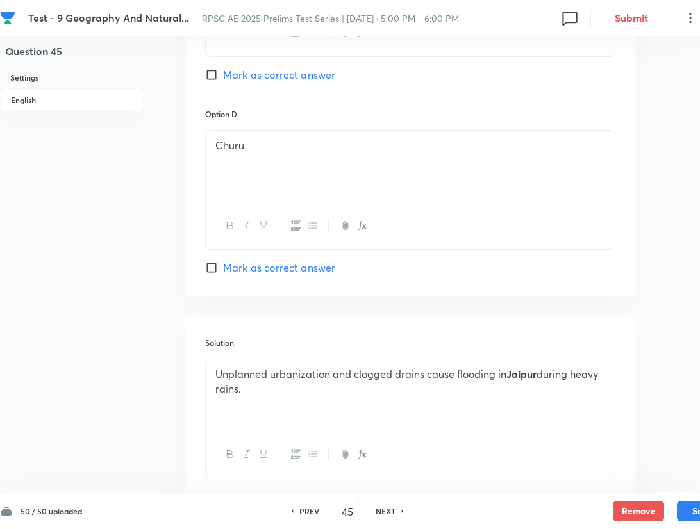
scroll to position [1197, 0]
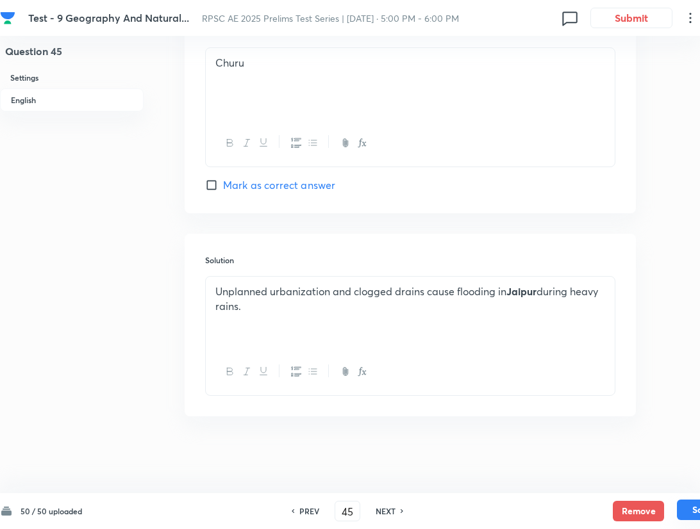
click at [492, 508] on button "Save" at bounding box center [702, 510] width 51 height 21
type input "46"
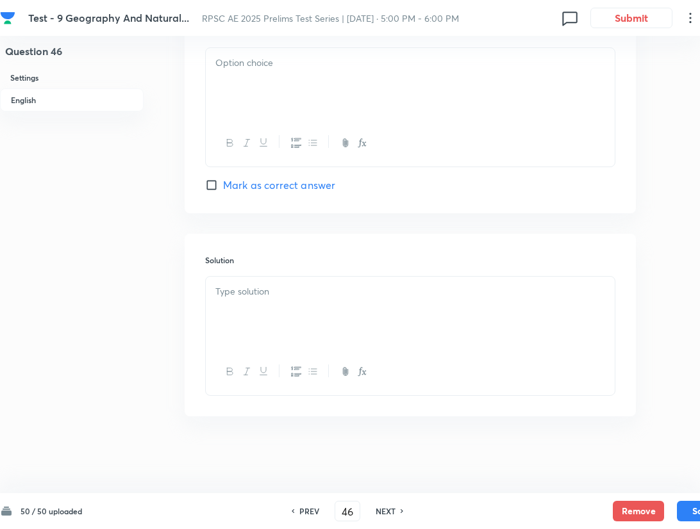
checkbox input "false"
checkbox input "true"
click at [492, 505] on button "Save" at bounding box center [702, 510] width 51 height 21
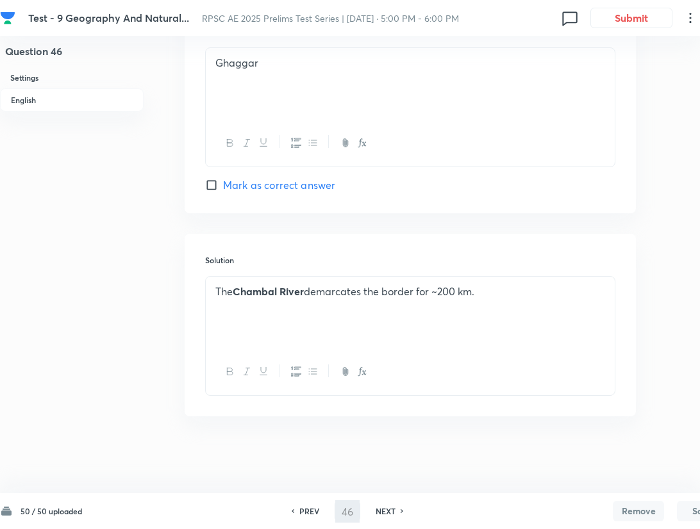
type input "47"
checkbox input "false"
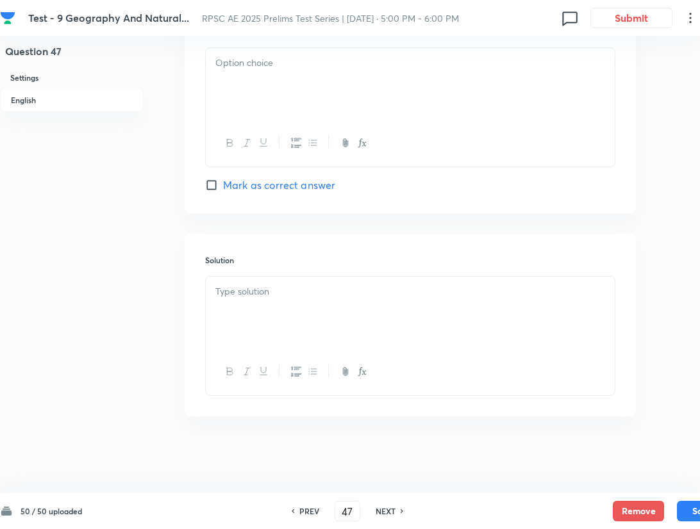
checkbox input "true"
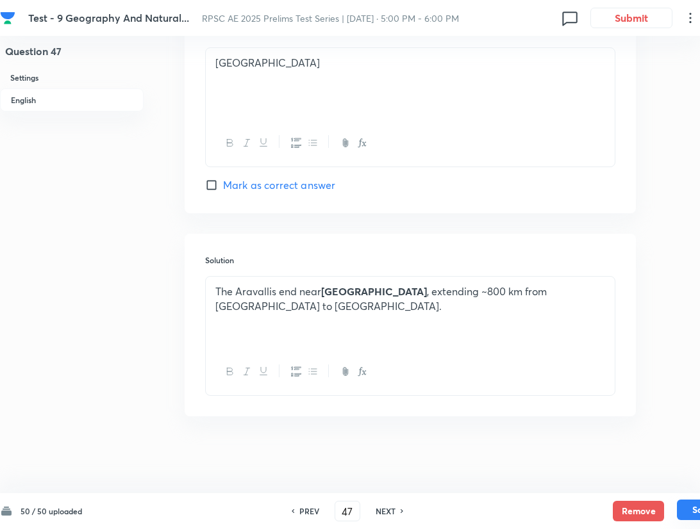
click at [492, 511] on button "Save" at bounding box center [702, 510] width 51 height 21
type input "48"
checkbox input "false"
checkbox input "true"
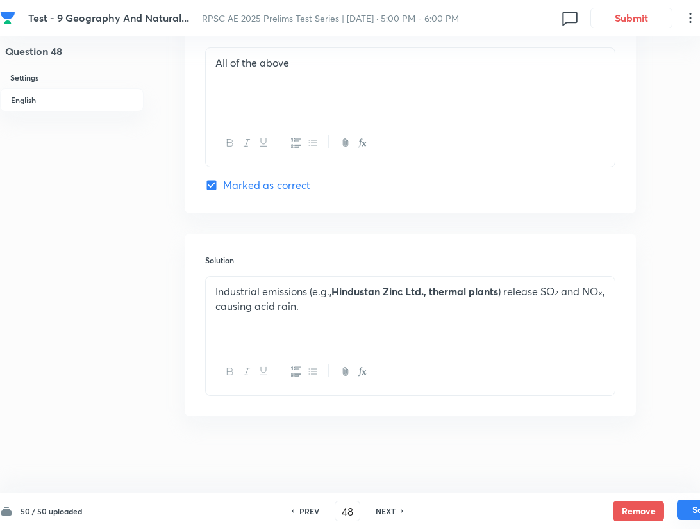
click at [492, 513] on button "Save" at bounding box center [702, 510] width 51 height 21
type input "49"
checkbox input "false"
checkbox input "true"
drag, startPoint x: 693, startPoint y: 508, endPoint x: 676, endPoint y: 479, distance: 33.6
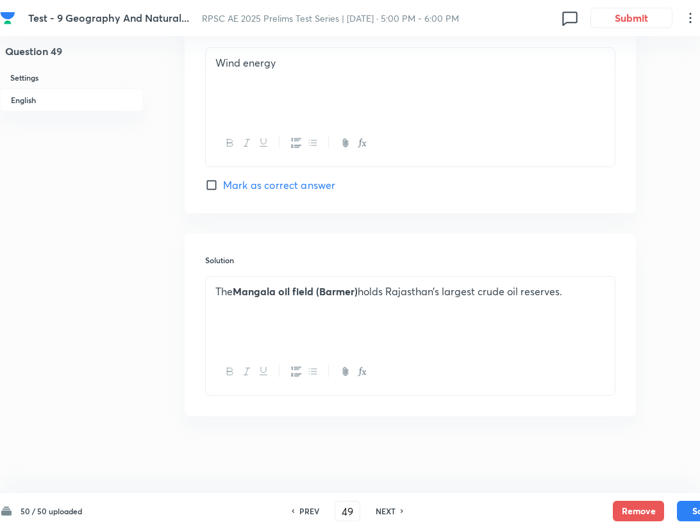
click at [492, 499] on div "50 / 50 uploaded PREV 49 ​ NEXT Remove Save" at bounding box center [364, 511] width 728 height 36
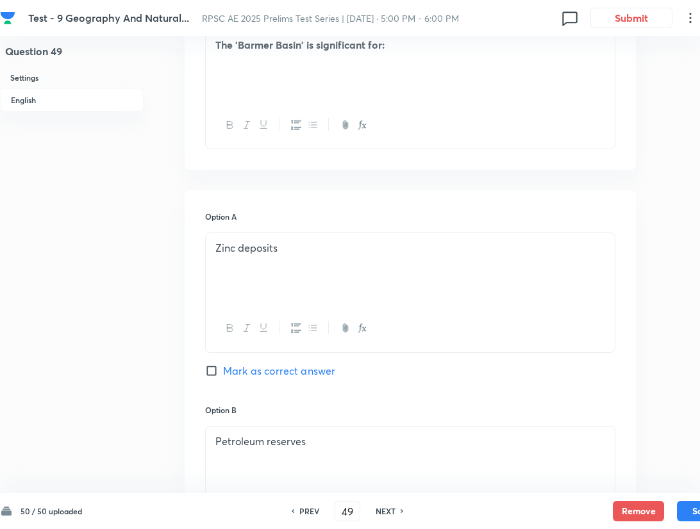
scroll to position [342, 0]
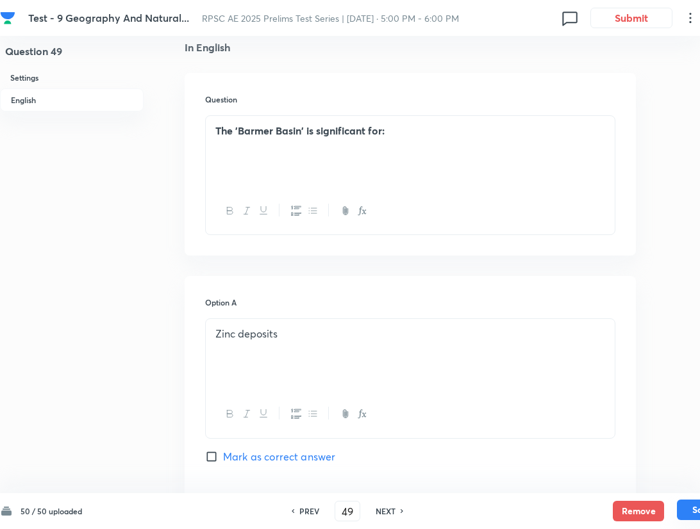
click at [492, 506] on button "Save" at bounding box center [702, 510] width 51 height 21
type input "50"
checkbox input "false"
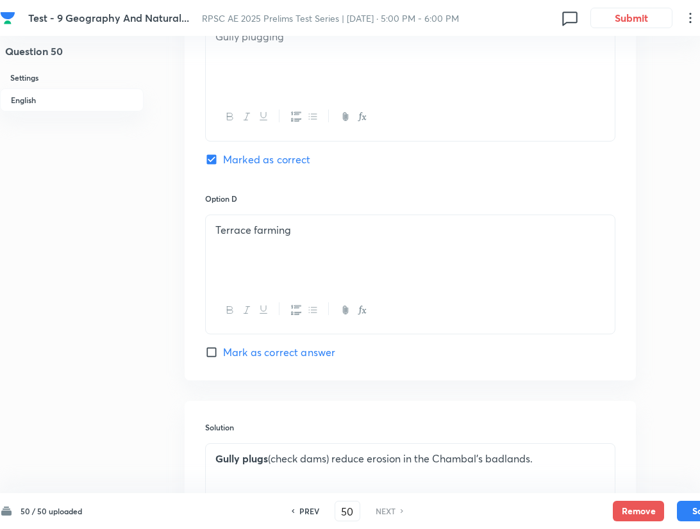
scroll to position [1197, 0]
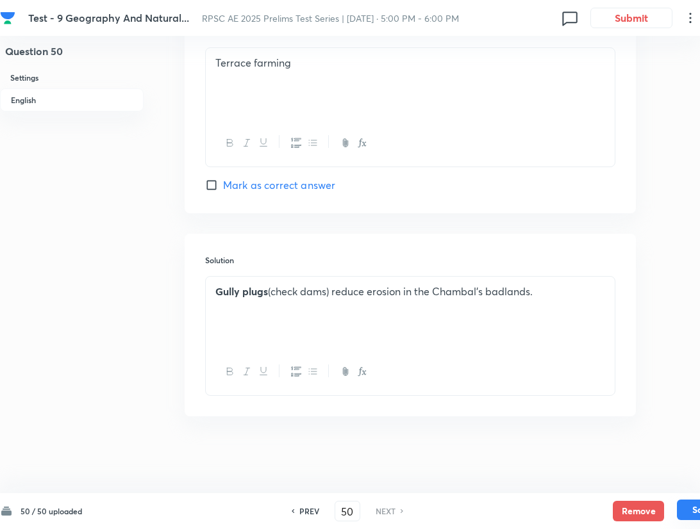
click at [492, 510] on button "Save" at bounding box center [702, 510] width 51 height 21
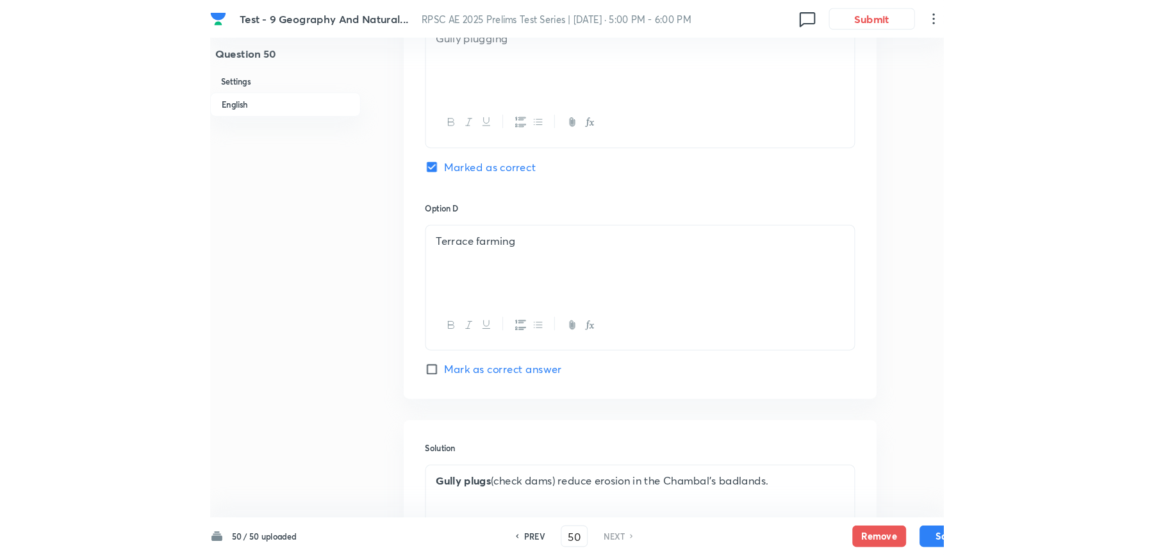
scroll to position [941, 0]
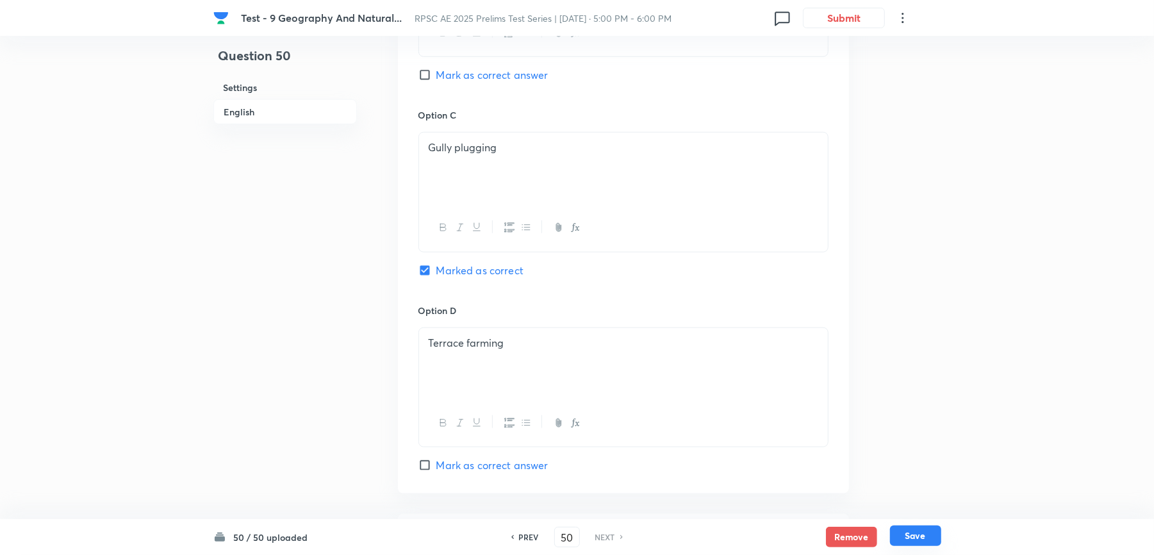
click at [492, 536] on button "Save" at bounding box center [915, 536] width 51 height 21
checkbox input "true"
